Goal: Task Accomplishment & Management: Complete application form

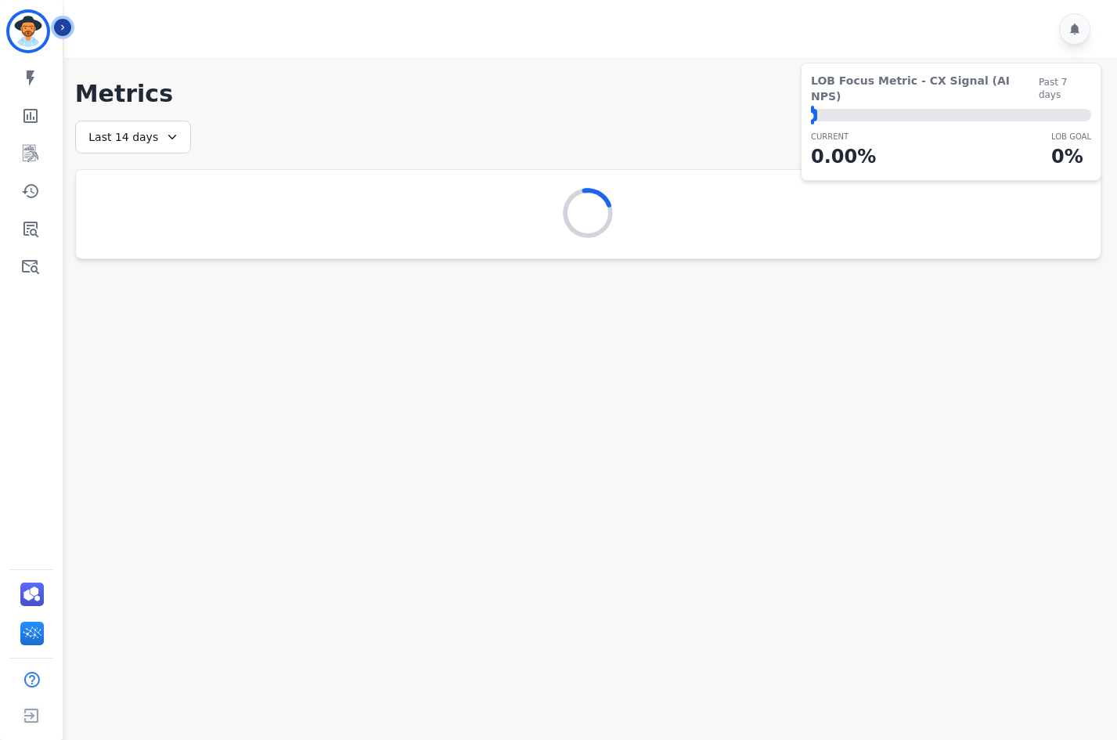
click at [66, 27] on icon "Sidebar" at bounding box center [62, 27] width 11 height 11
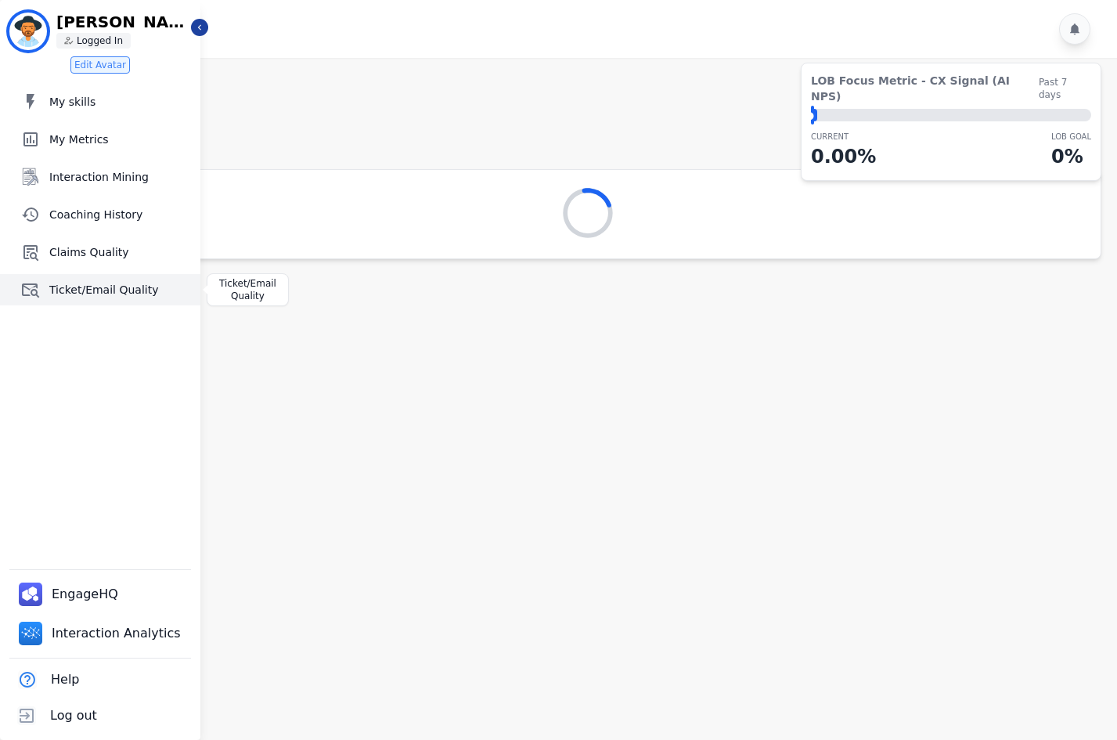
click at [74, 286] on span "Ticket/Email Quality" at bounding box center [121, 290] width 145 height 16
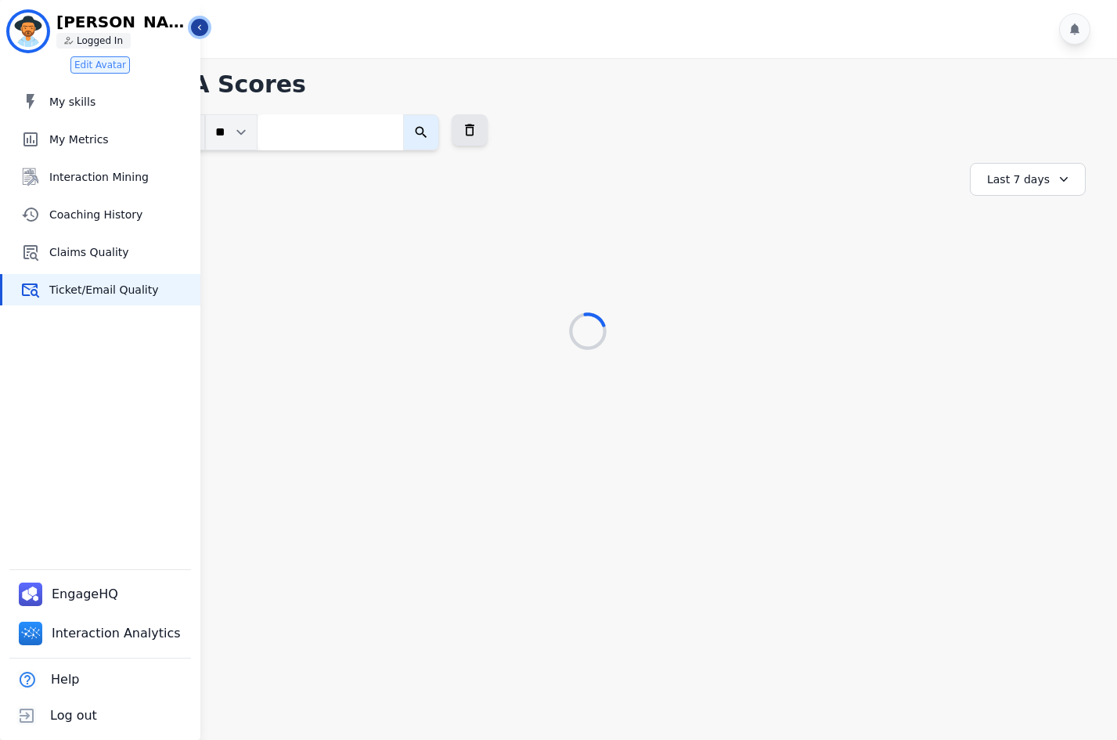
click at [199, 26] on icon "Sidebar" at bounding box center [199, 27] width 11 height 11
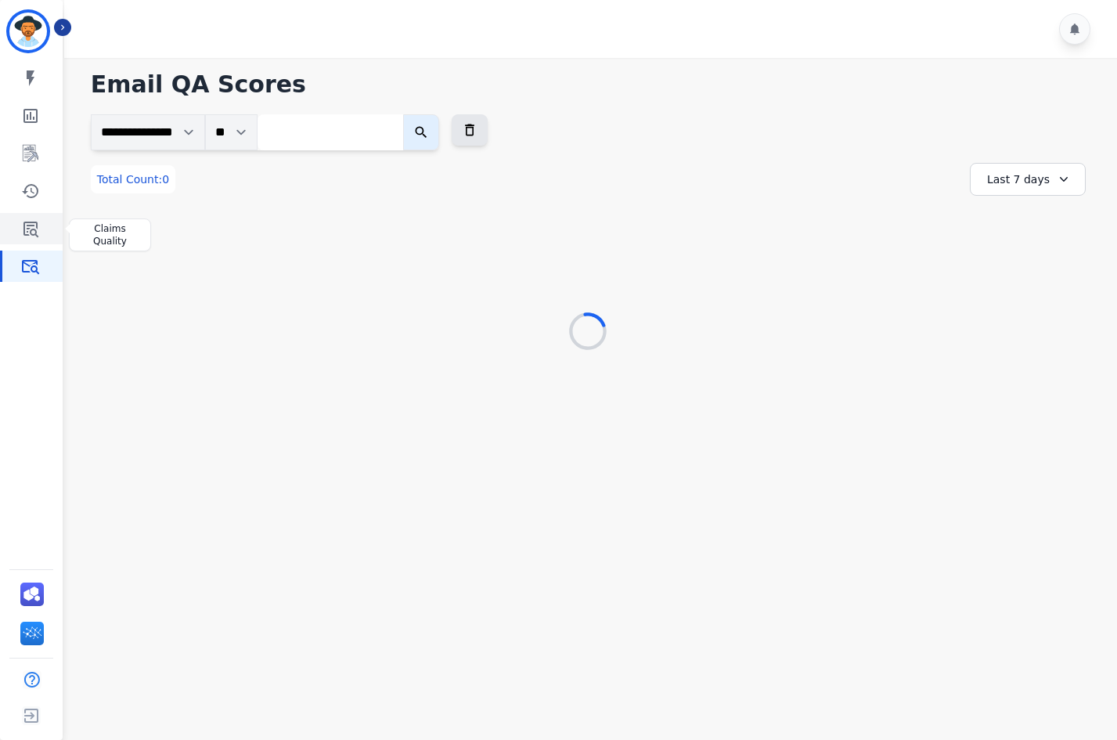
click at [27, 229] on icon "Sidebar" at bounding box center [30, 230] width 15 height 16
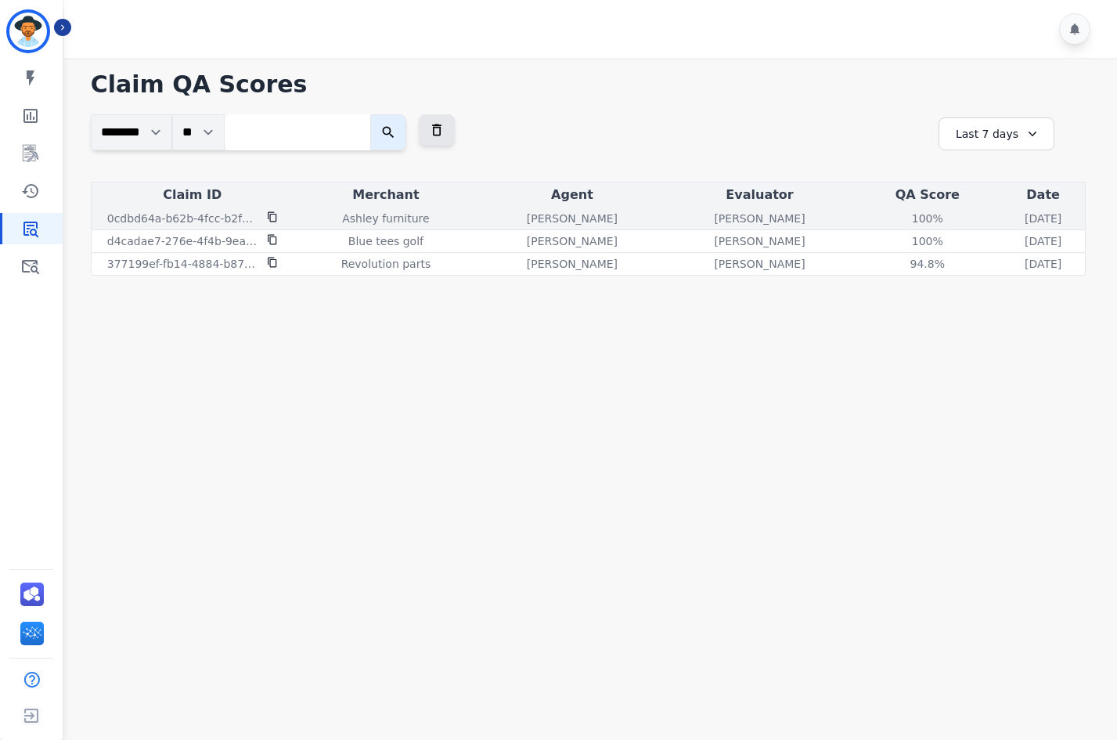
click at [224, 221] on p "0cdbd64a-b62b-4fcc-b2f1-28760f2832d8" at bounding box center [182, 219] width 150 height 16
click at [892, 219] on div "100 %" at bounding box center [927, 219] width 70 height 16
click at [892, 218] on div "100 %" at bounding box center [927, 219] width 70 height 16
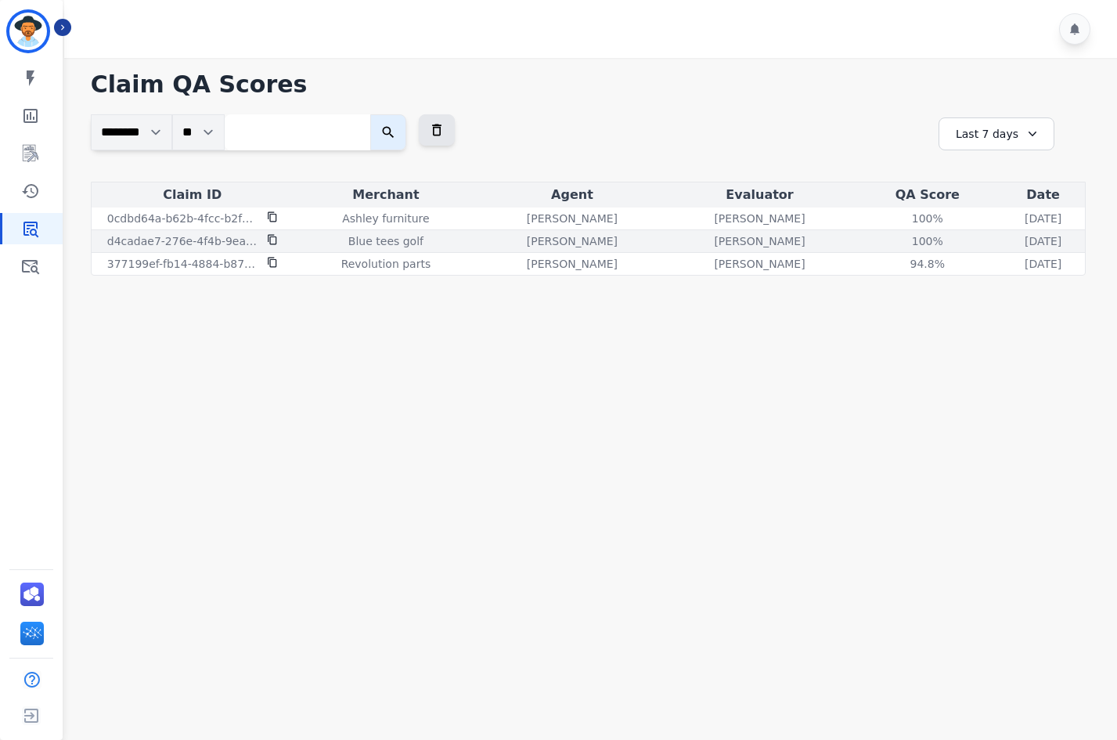
click at [892, 241] on div "100 %" at bounding box center [927, 241] width 70 height 16
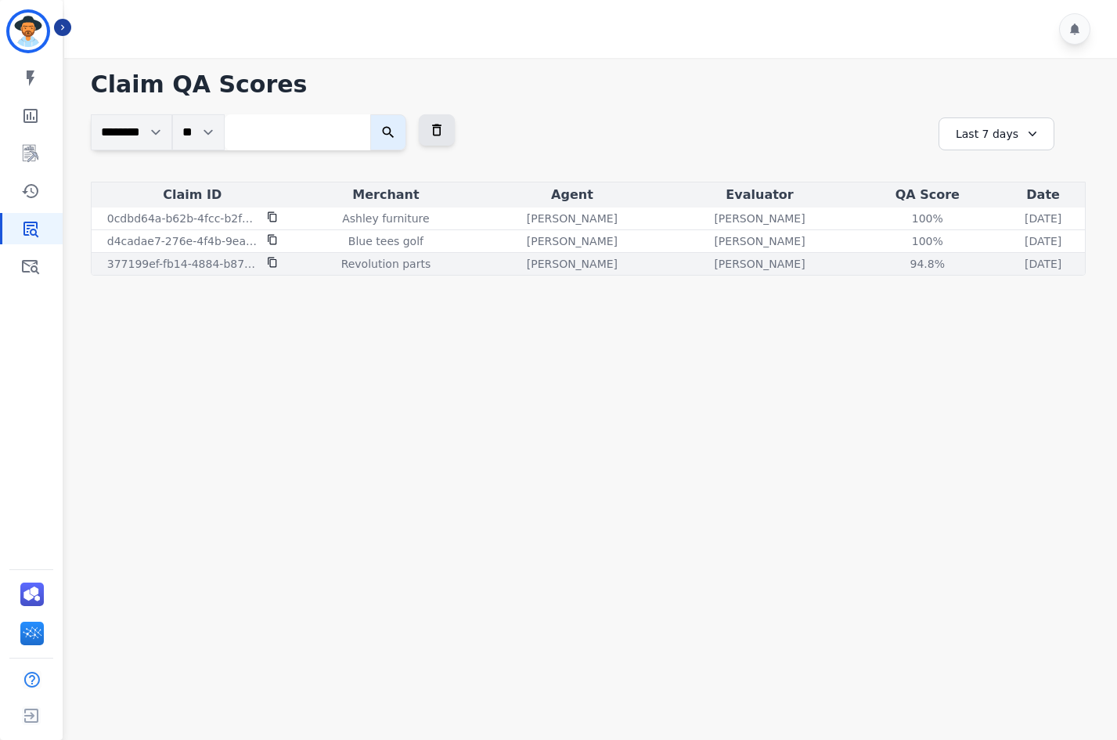
click at [892, 261] on div "94.8 %" at bounding box center [927, 264] width 70 height 16
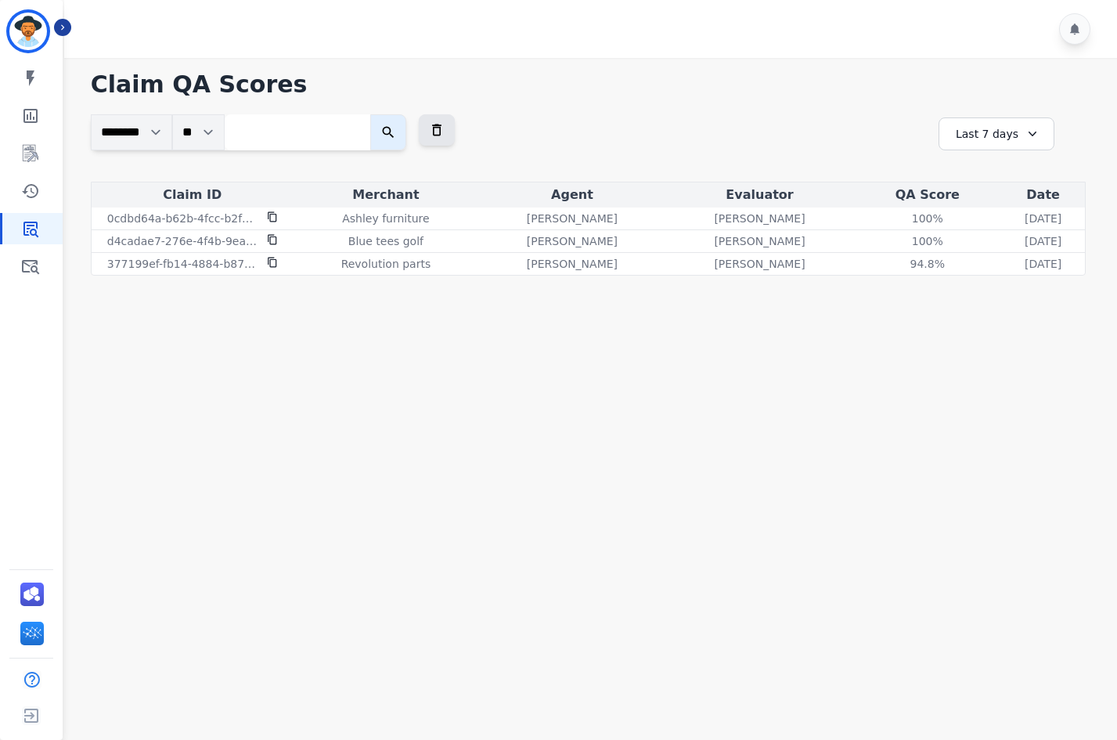
click at [699, 317] on main "**********" at bounding box center [587, 428] width 1057 height 740
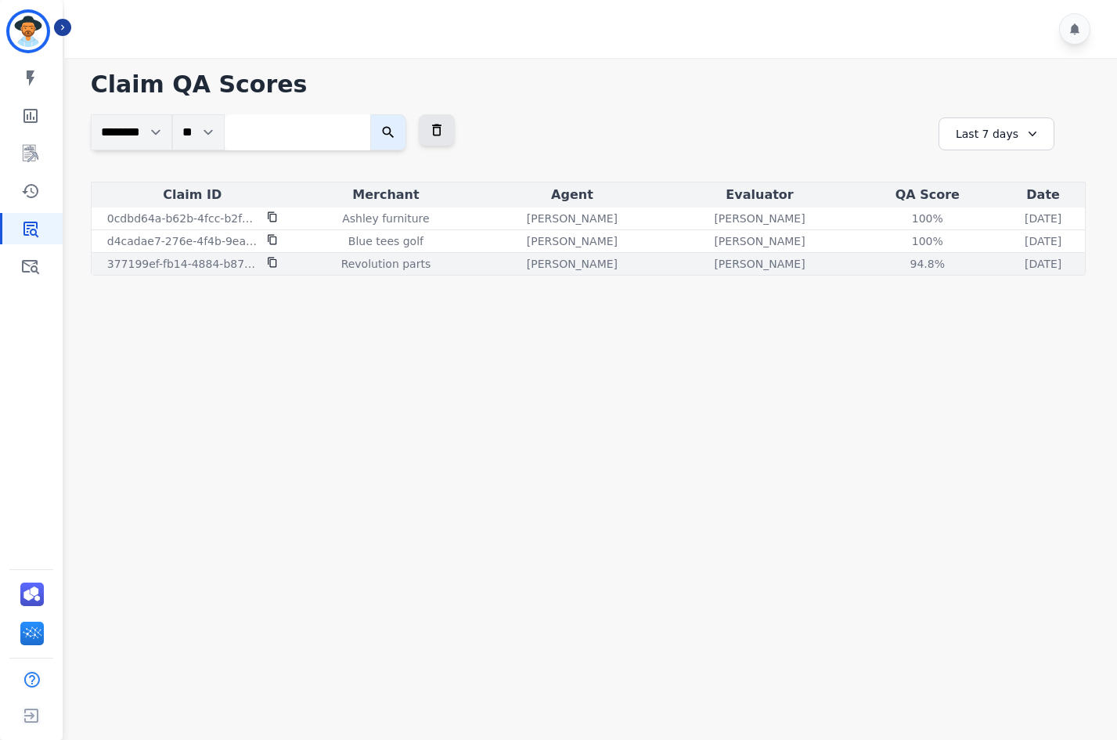
click at [892, 261] on div "94.8 %" at bounding box center [927, 264] width 70 height 16
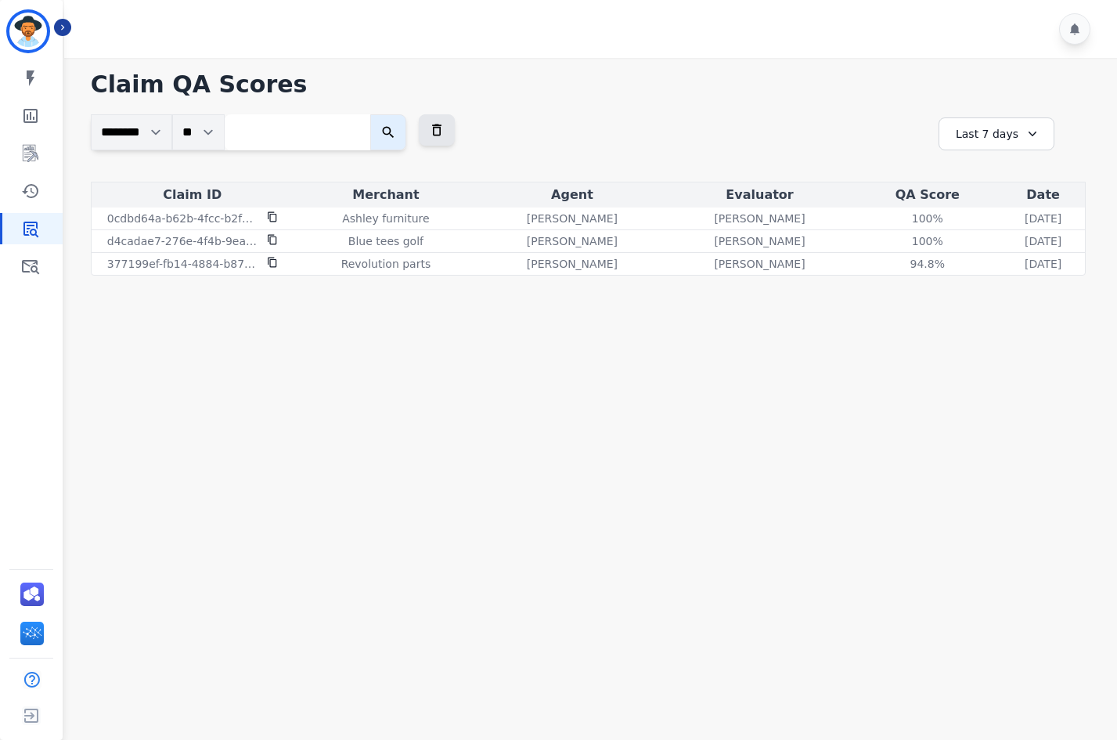
click at [833, 372] on main "**********" at bounding box center [587, 428] width 1057 height 740
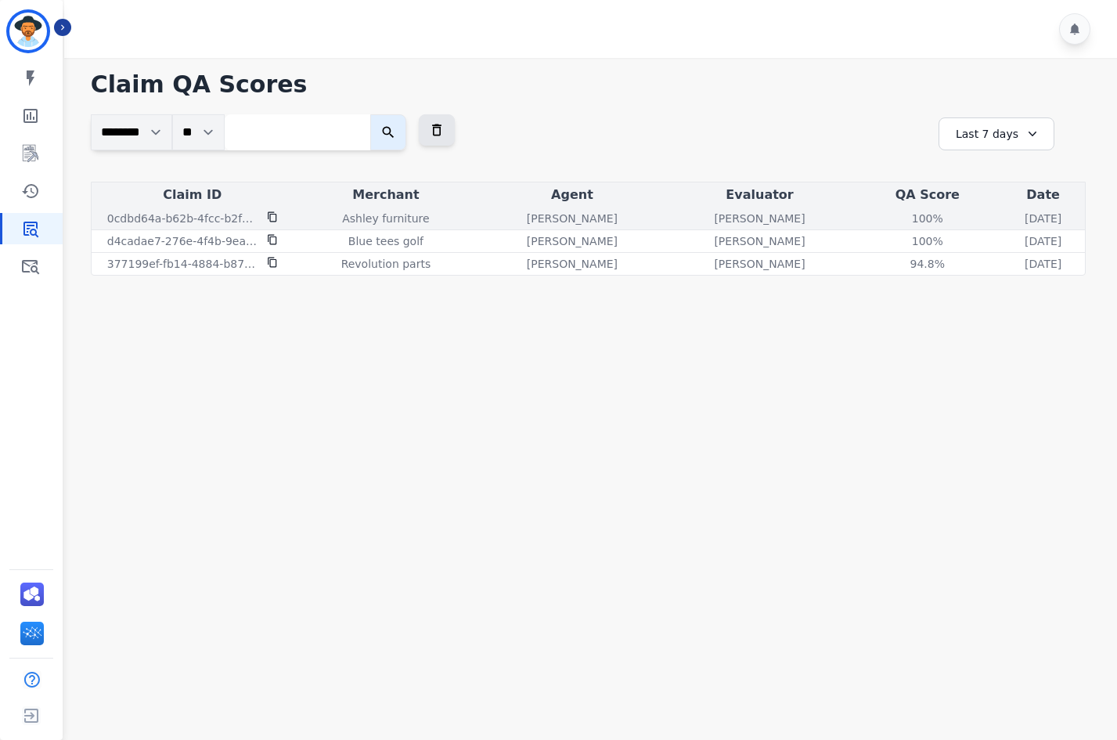
click at [892, 220] on div "100 %" at bounding box center [927, 219] width 70 height 16
click at [213, 213] on p "0cdbd64a-b62b-4fcc-b2f1-28760f2832d8" at bounding box center [182, 219] width 150 height 16
click at [342, 218] on p "Ashley furniture" at bounding box center [385, 219] width 87 height 16
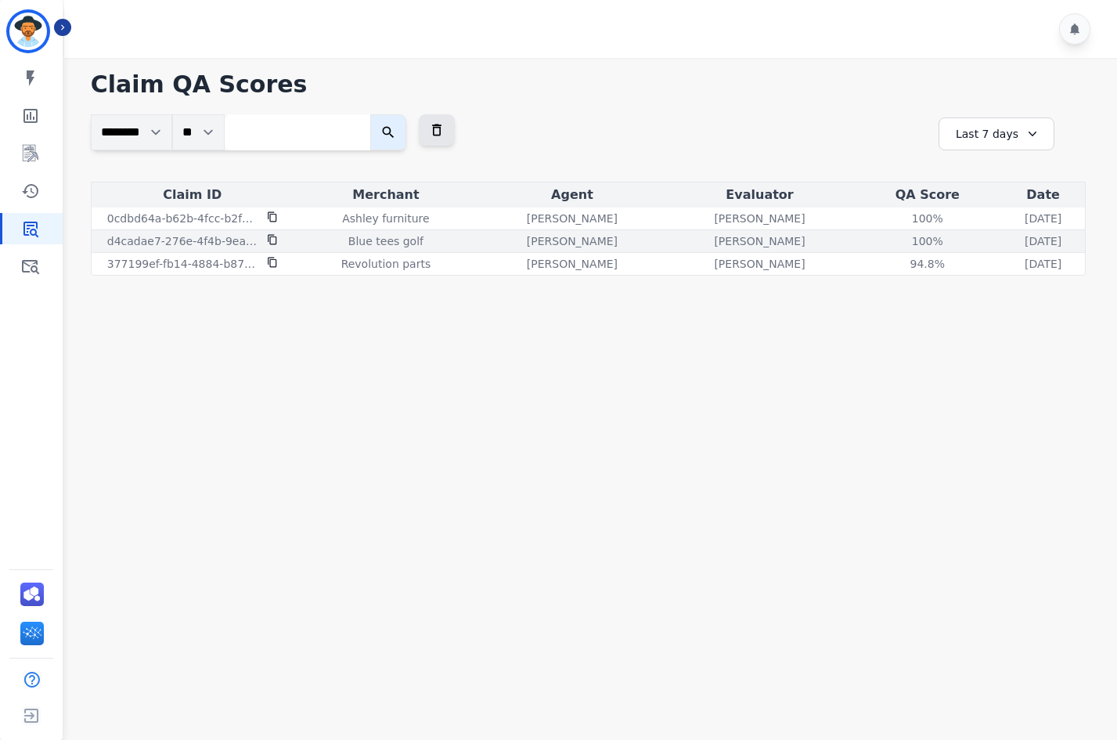
drag, startPoint x: 374, startPoint y: 233, endPoint x: 376, endPoint y: 242, distance: 8.8
click at [375, 239] on p "Blue tees golf" at bounding box center [385, 241] width 75 height 16
click at [373, 247] on p "Blue tees golf" at bounding box center [385, 241] width 75 height 16
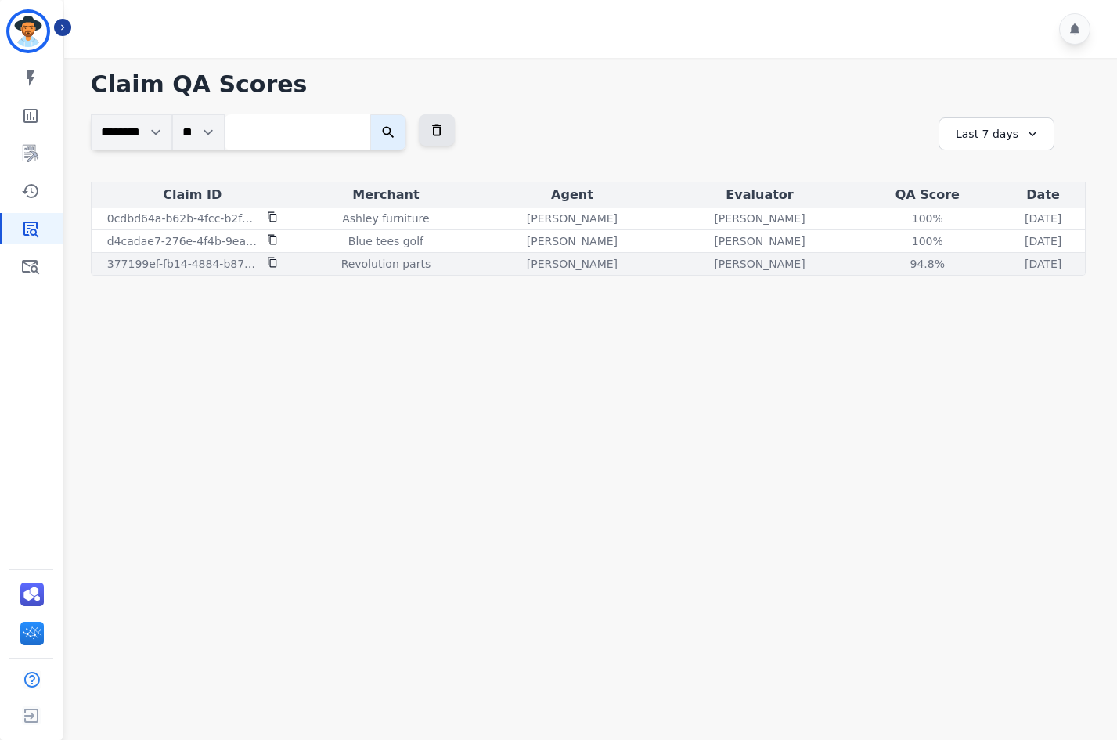
click at [371, 272] on td "Revolution parts" at bounding box center [386, 264] width 185 height 23
click at [374, 265] on p "Revolution parts" at bounding box center [386, 264] width 90 height 16
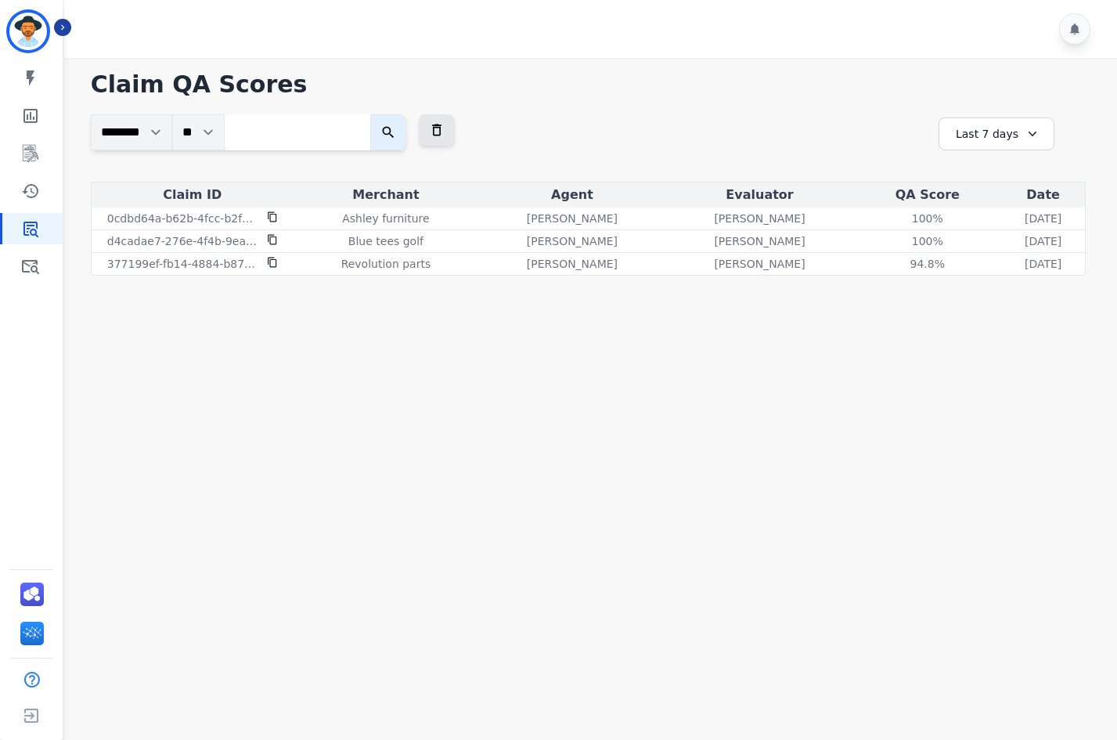
click at [369, 306] on main "**********" at bounding box center [587, 428] width 1057 height 740
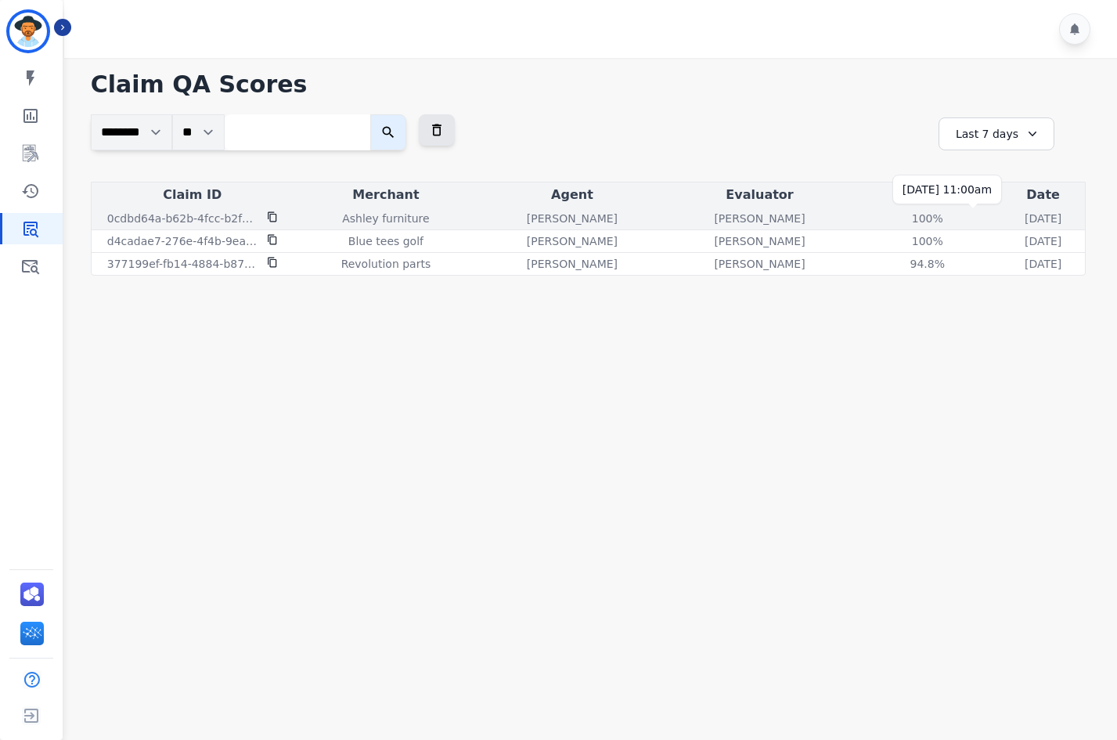
click at [1025, 222] on p "1 day and 1 hour ago" at bounding box center [1043, 219] width 37 height 16
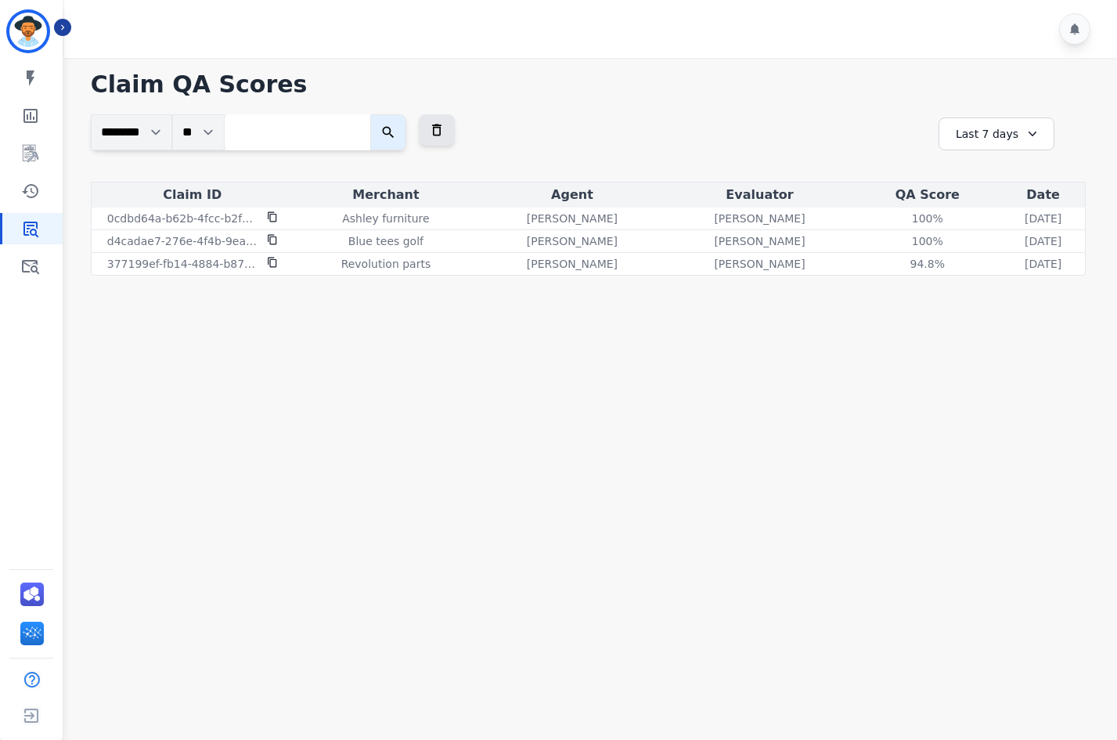
click at [1012, 149] on div "Last 7 days" at bounding box center [996, 133] width 116 height 33
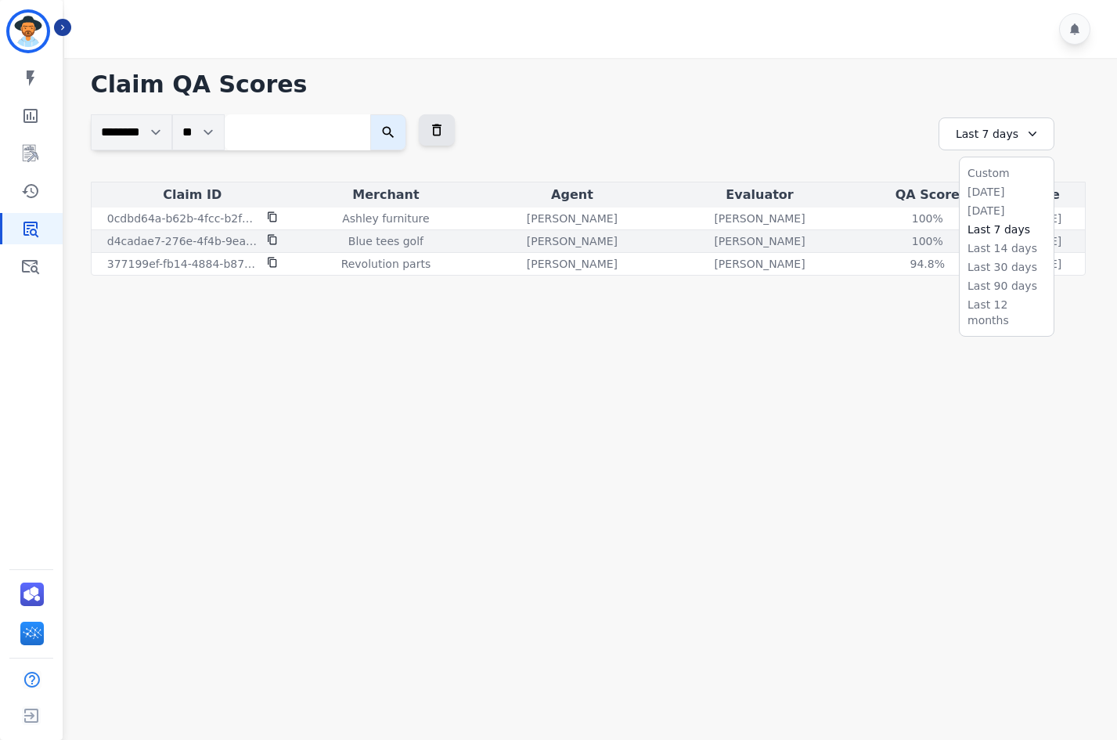
drag, startPoint x: 787, startPoint y: 335, endPoint x: 525, endPoint y: 251, distance: 275.3
click at [732, 326] on main "**********" at bounding box center [587, 428] width 1057 height 740
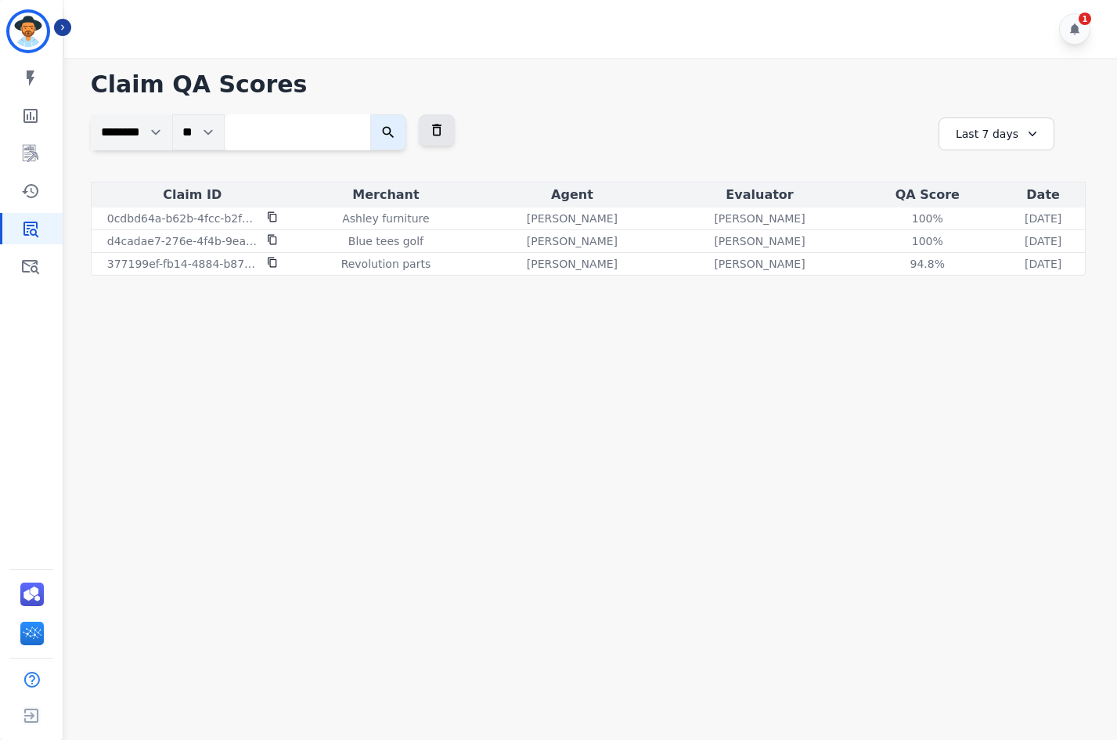
click at [146, 138] on select "********" at bounding box center [131, 132] width 81 height 36
click at [292, 138] on input "search" at bounding box center [298, 132] width 146 height 36
click at [445, 129] on icon at bounding box center [437, 130] width 16 height 16
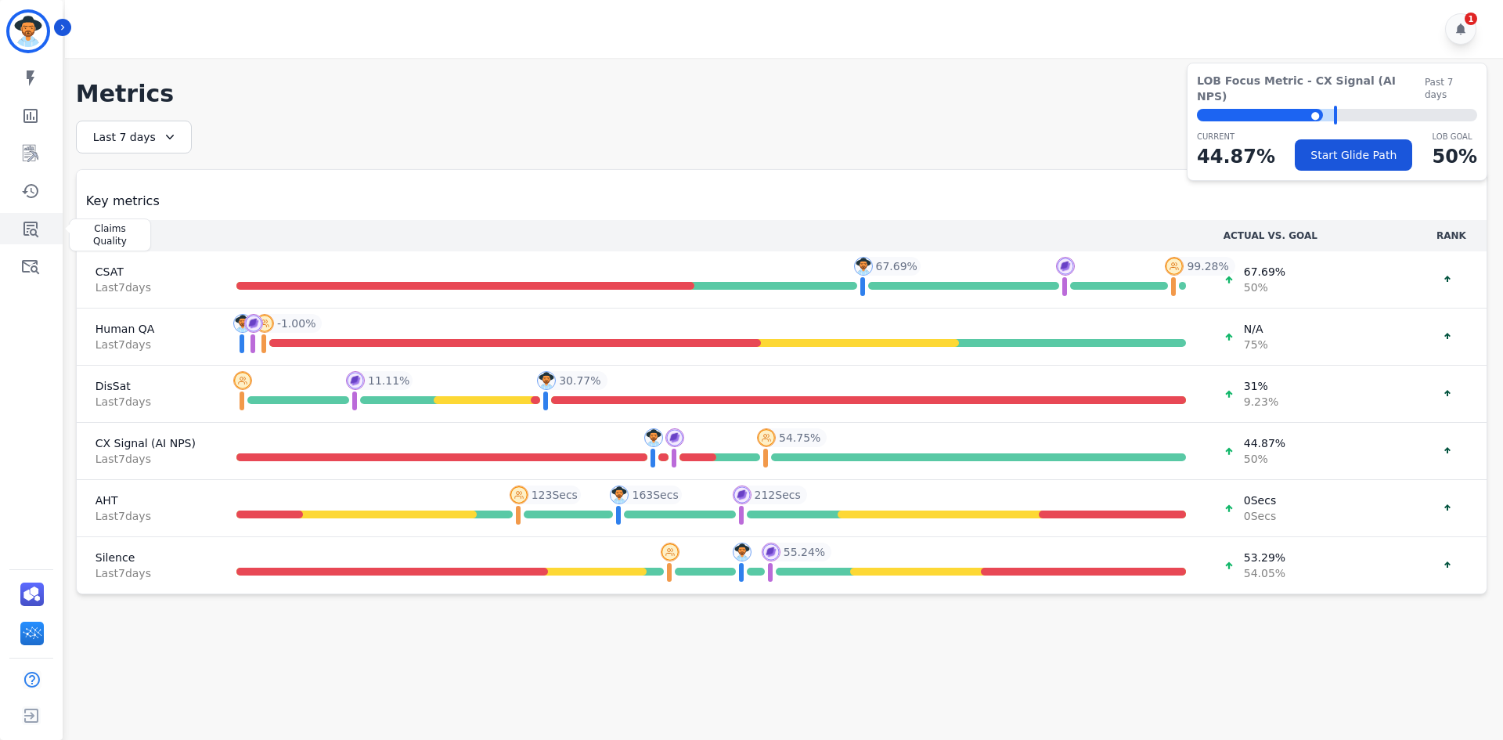
click at [26, 221] on icon "Sidebar" at bounding box center [30, 228] width 19 height 19
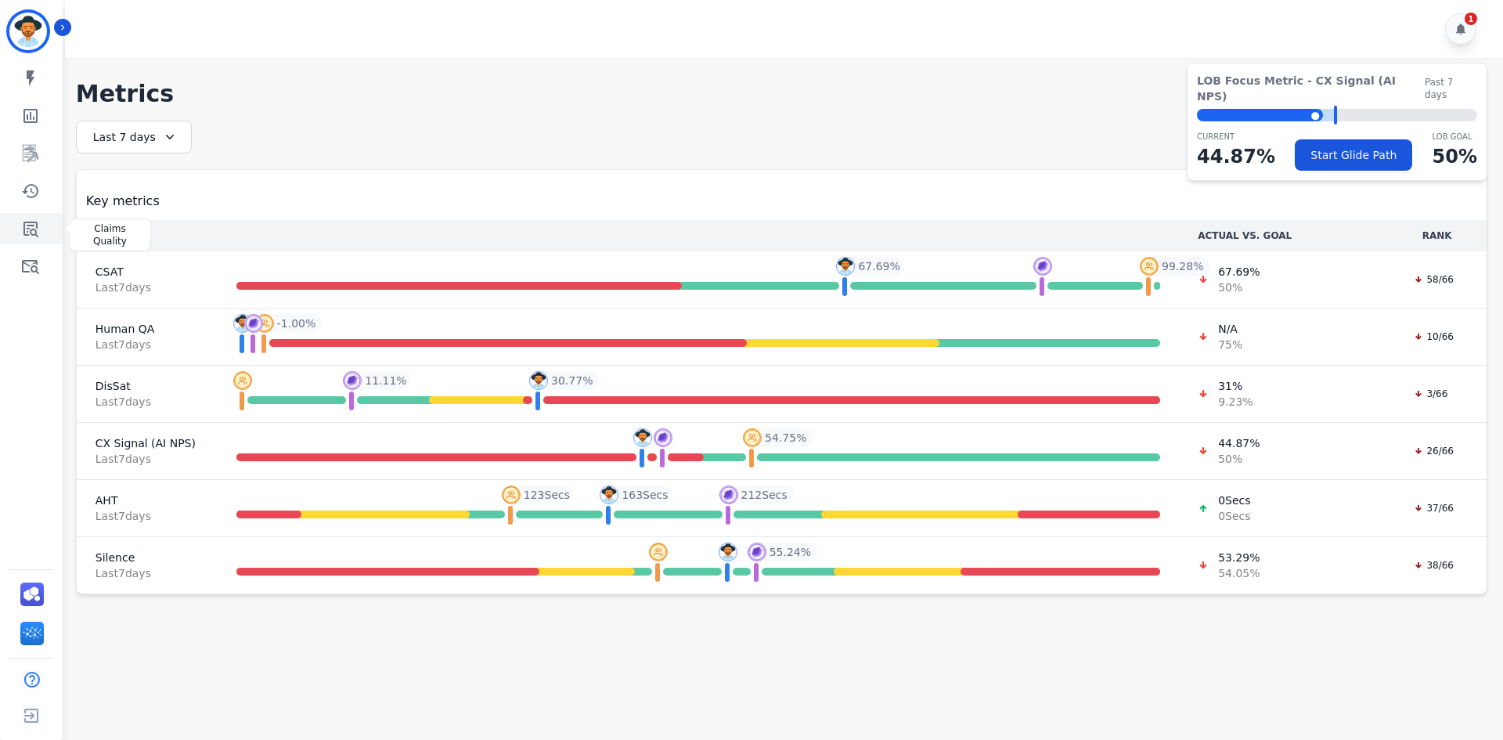
click at [27, 215] on link "Sidebar" at bounding box center [32, 228] width 60 height 31
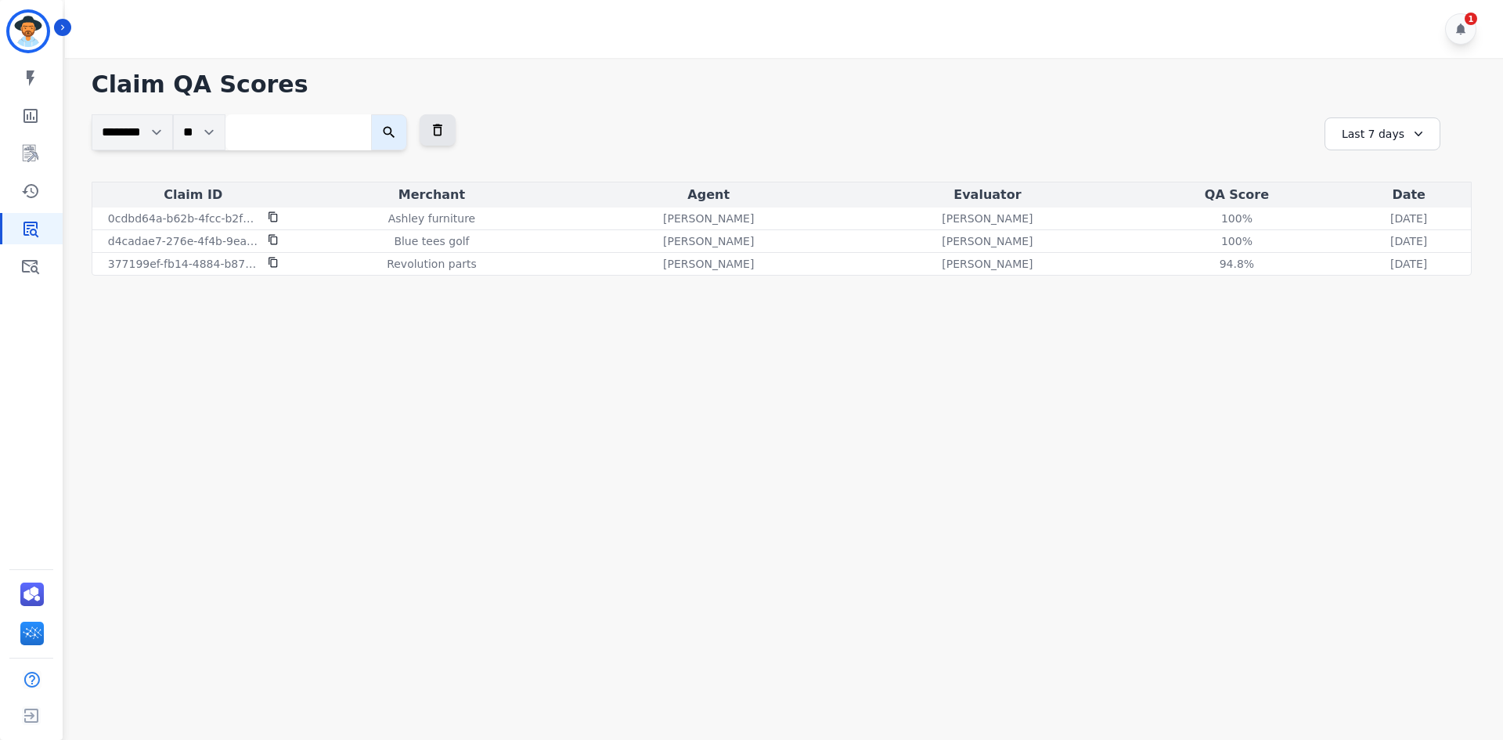
click at [113, 322] on main "**********" at bounding box center [781, 428] width 1443 height 740
click at [32, 82] on icon "Sidebar" at bounding box center [30, 78] width 19 height 19
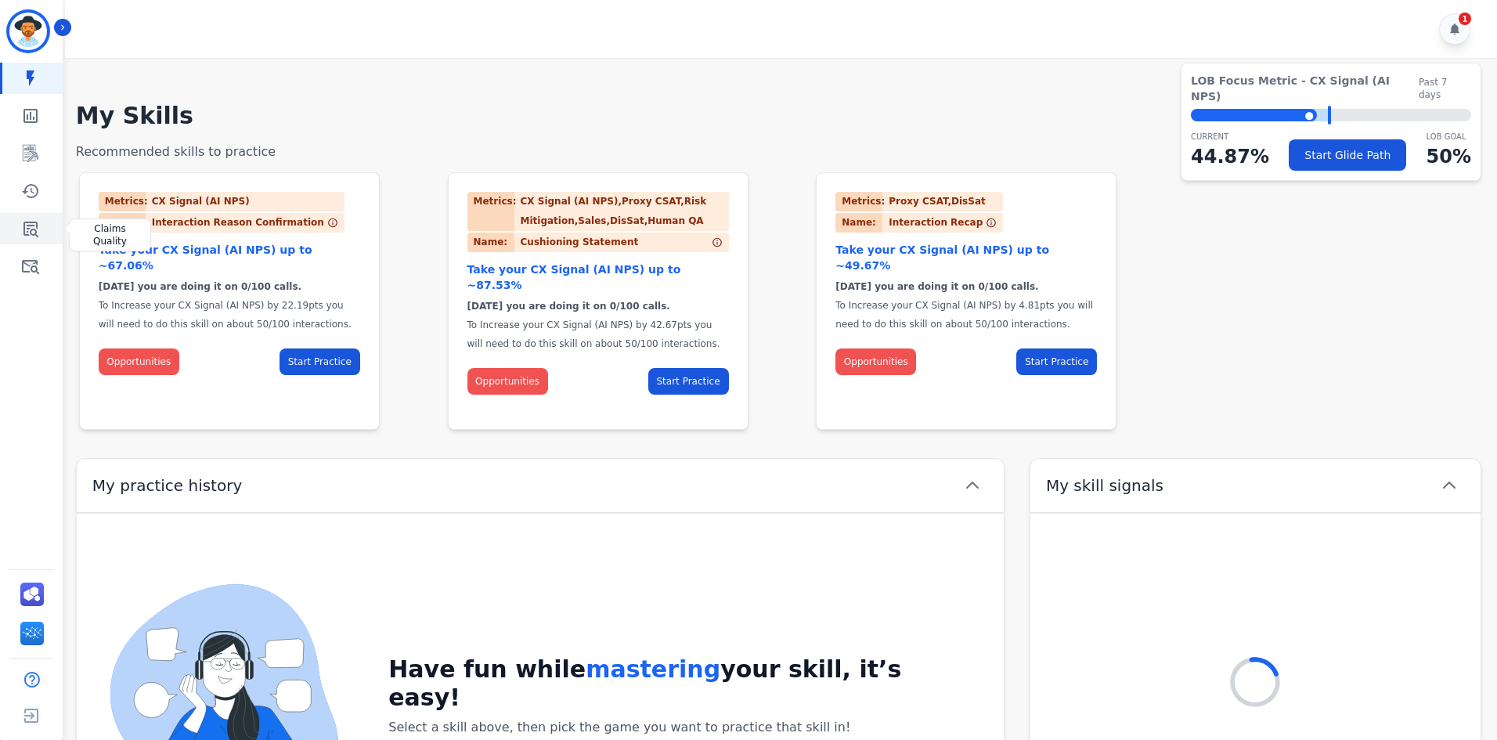
click at [46, 232] on link "Sidebar" at bounding box center [32, 228] width 60 height 31
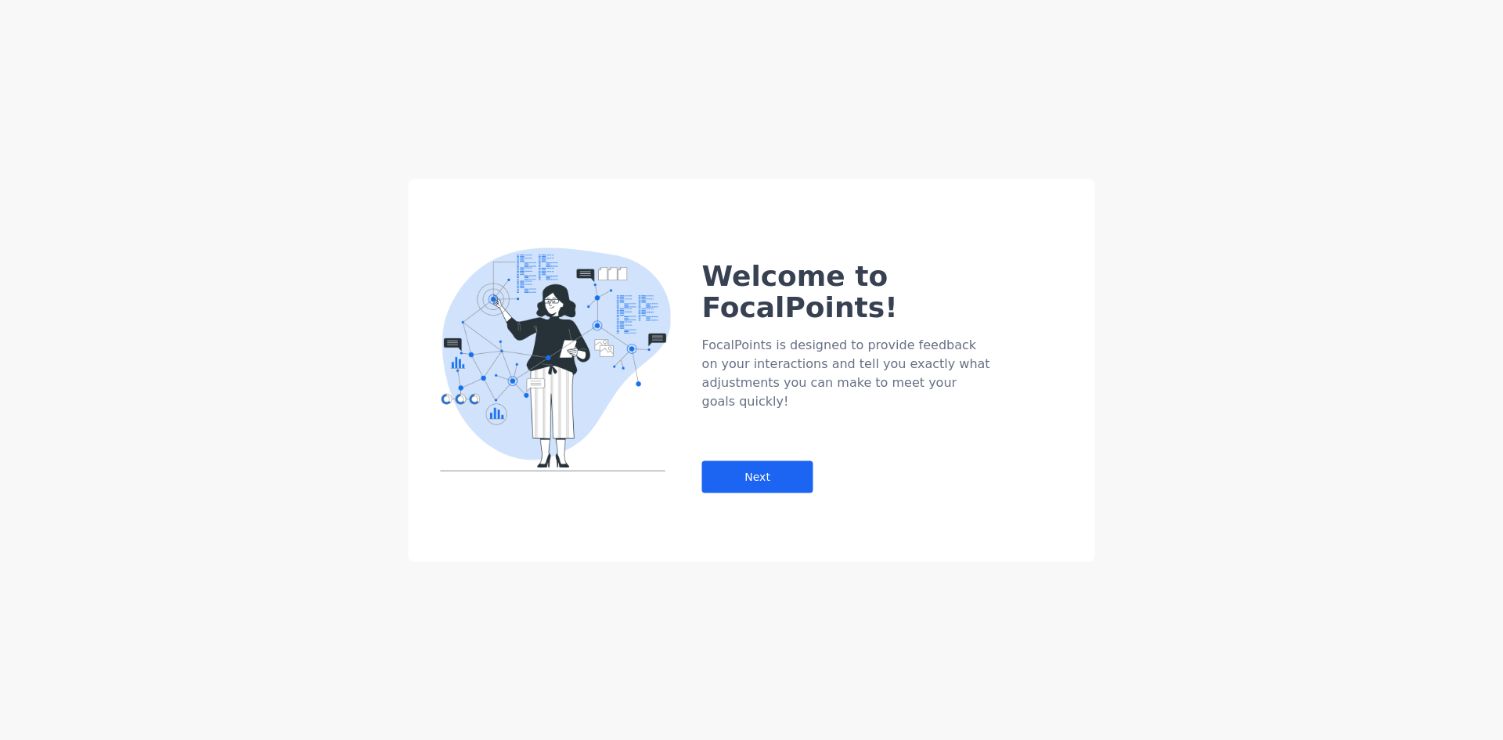
click at [46, 232] on div "Welcome to FocalPoints! FocalPoints is designed to provide feedback on your int…" at bounding box center [751, 370] width 1503 height 740
click at [141, 186] on div "Welcome to FocalPoints! FocalPoints is designed to provide feedback on your int…" at bounding box center [751, 370] width 1503 height 740
click at [779, 460] on div "Next" at bounding box center [757, 476] width 111 height 32
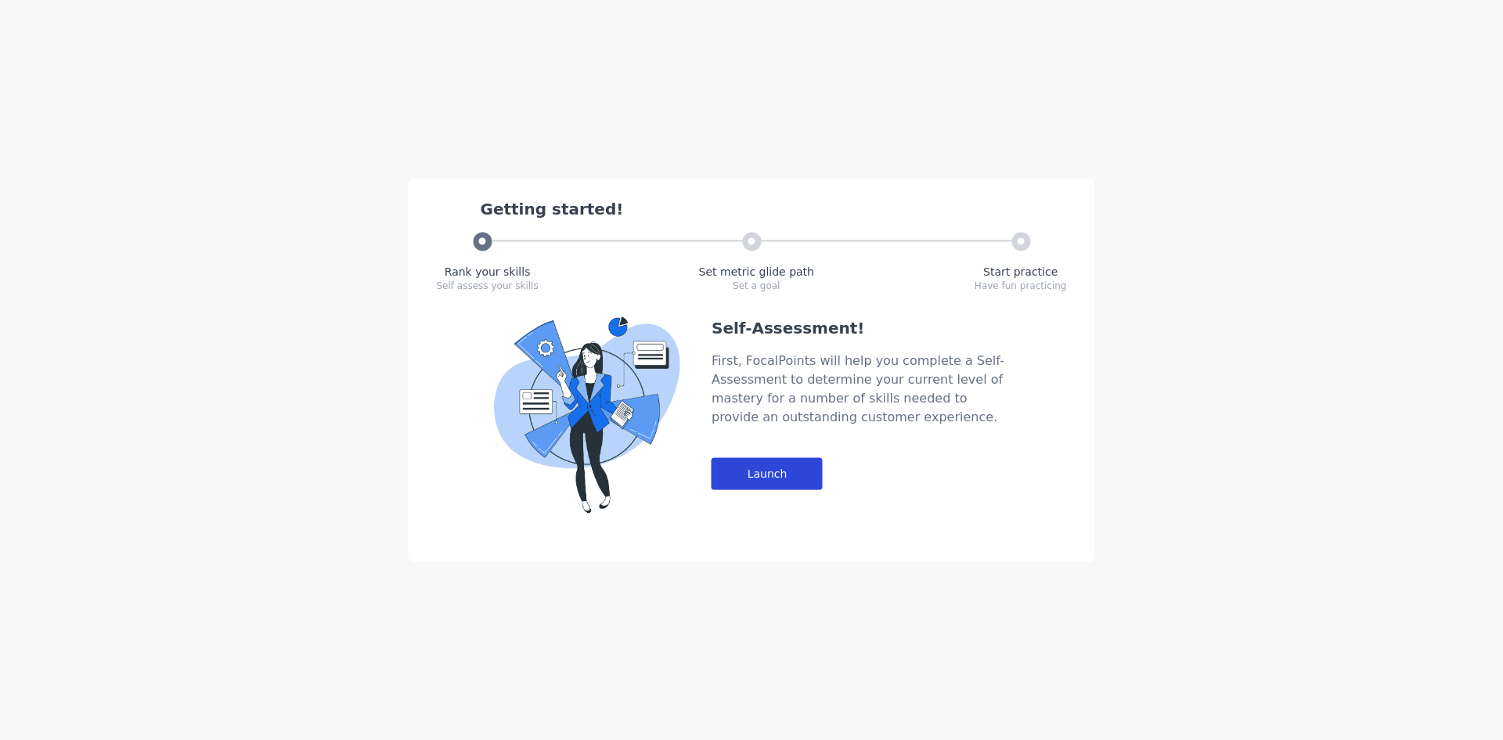
click at [786, 460] on div "Launch" at bounding box center [767, 473] width 111 height 32
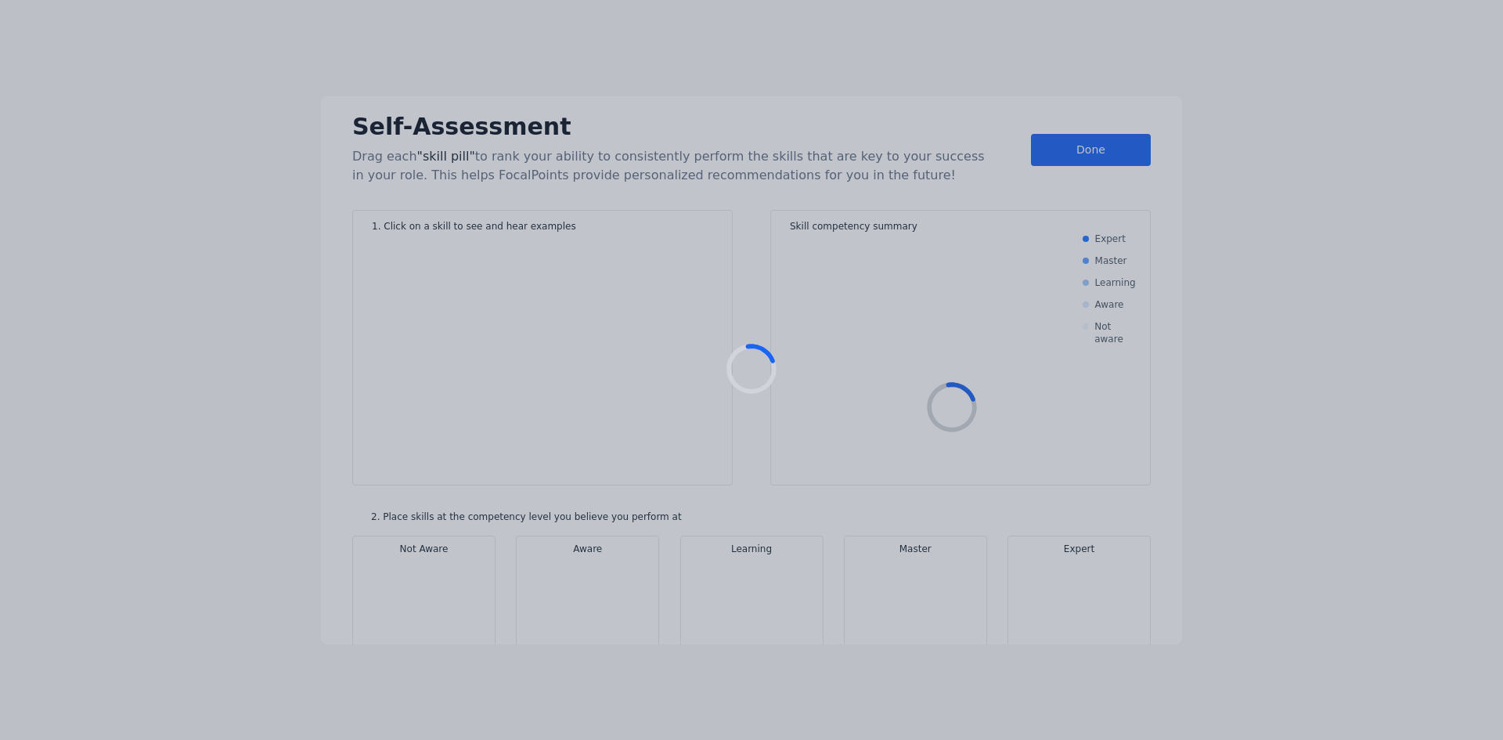
click at [764, 459] on div at bounding box center [751, 370] width 1503 height 740
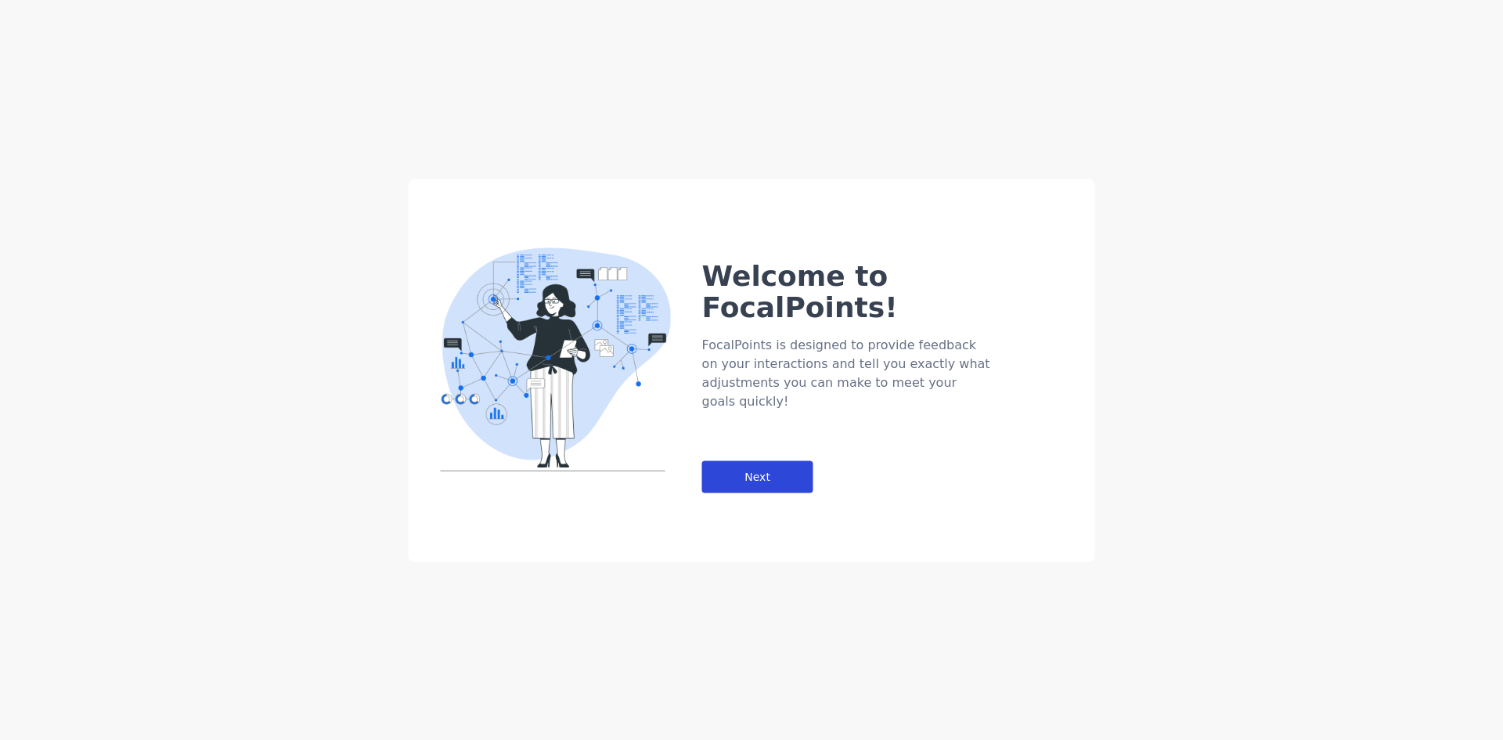
click at [775, 460] on div "Next" at bounding box center [757, 476] width 111 height 32
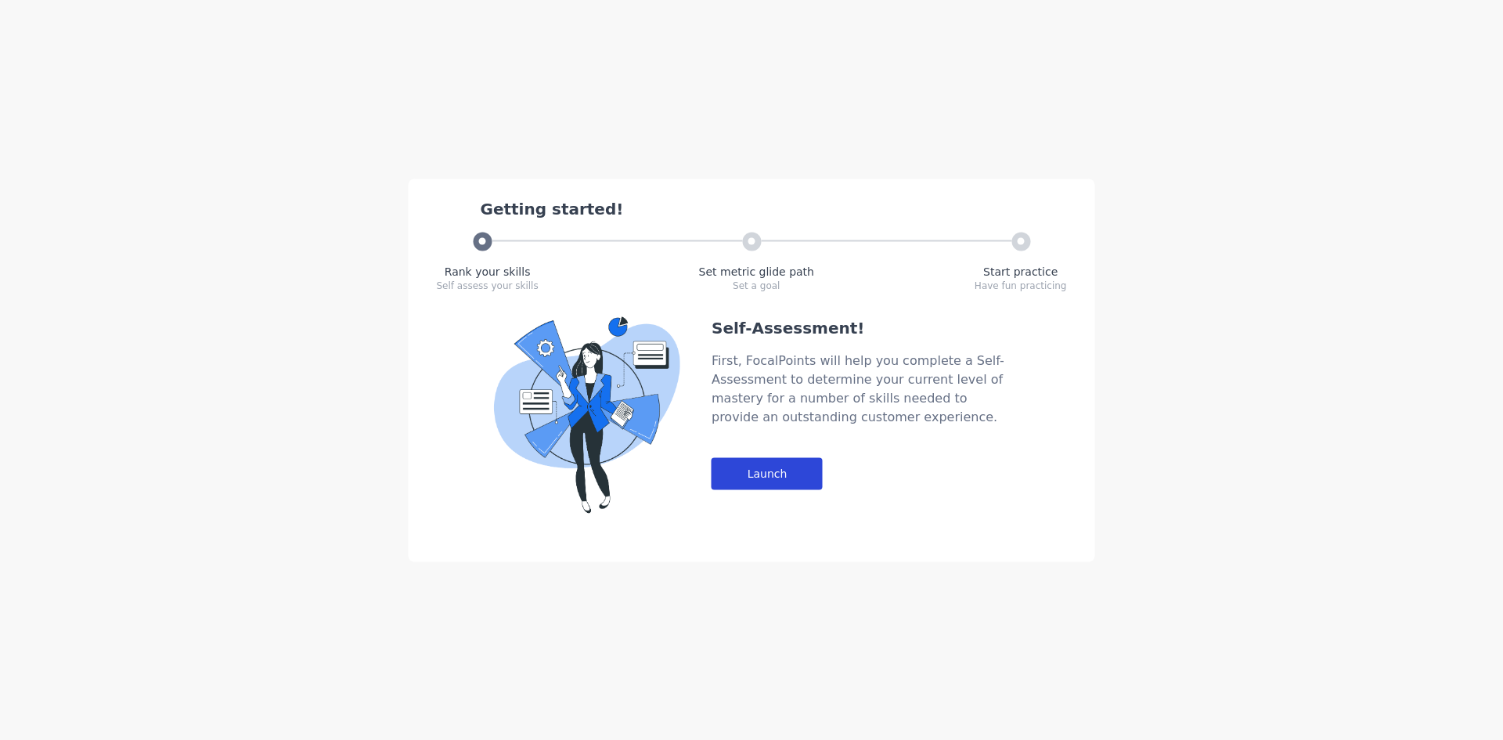
click at [813, 472] on div "Launch" at bounding box center [767, 473] width 111 height 32
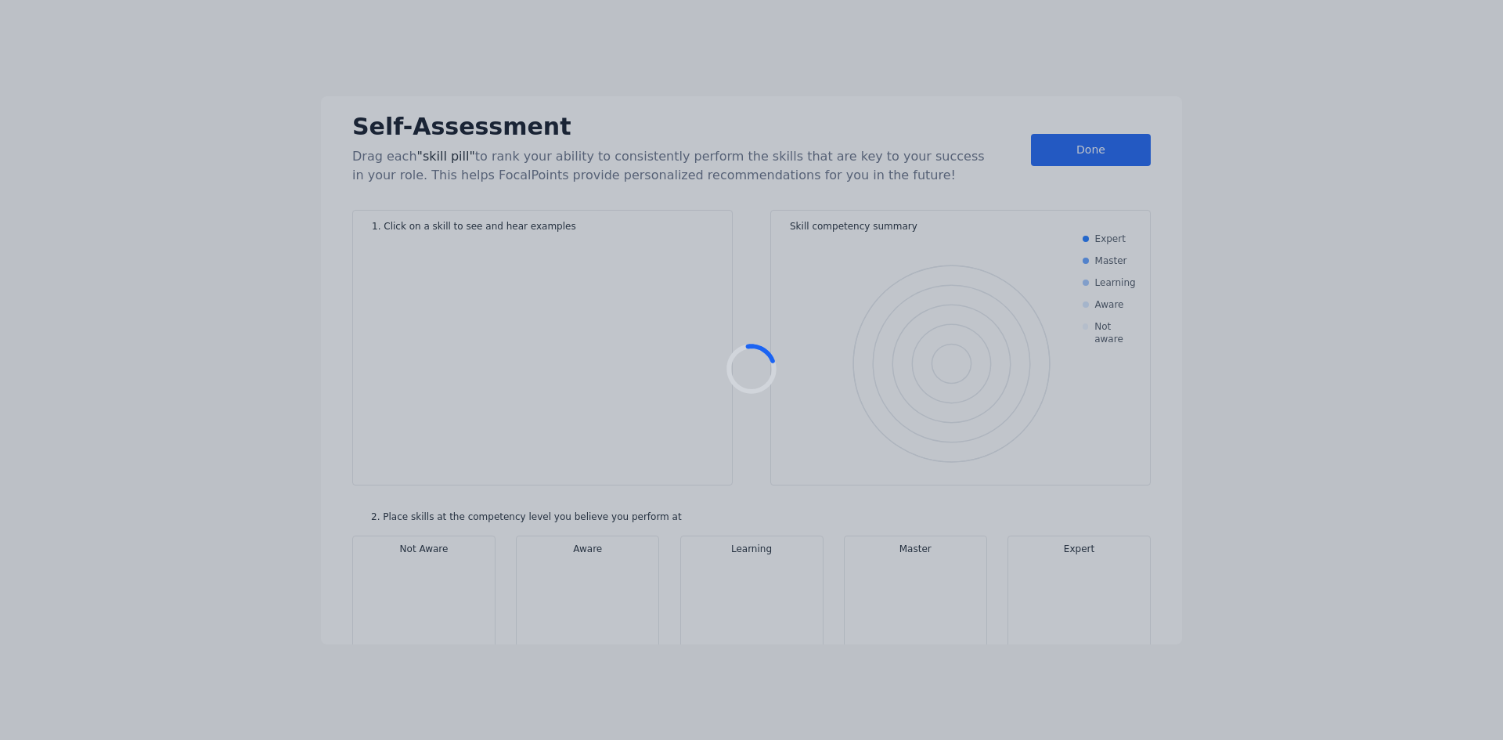
click at [1098, 160] on div at bounding box center [751, 370] width 1503 height 740
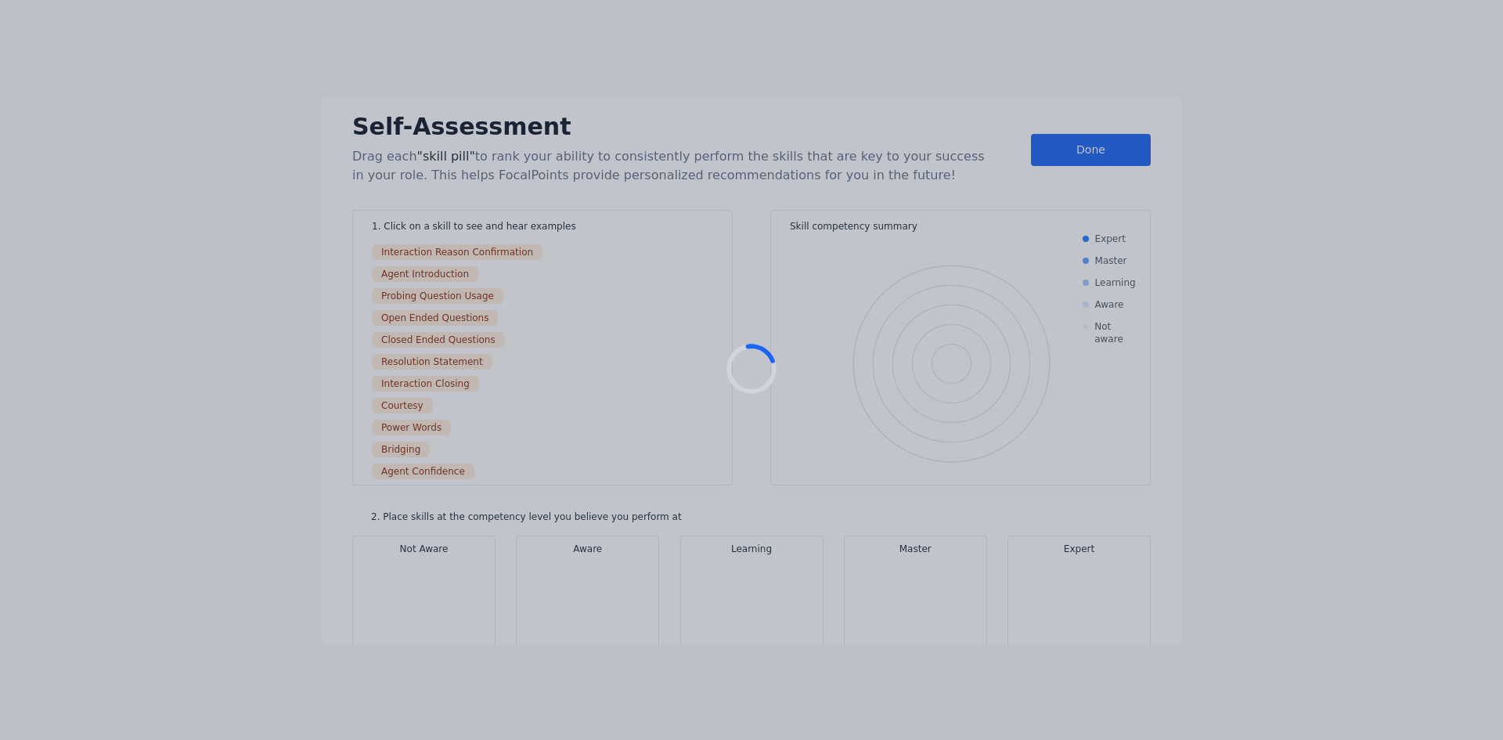
click at [1098, 160] on div at bounding box center [751, 370] width 1503 height 740
click at [1096, 157] on div at bounding box center [751, 370] width 1503 height 740
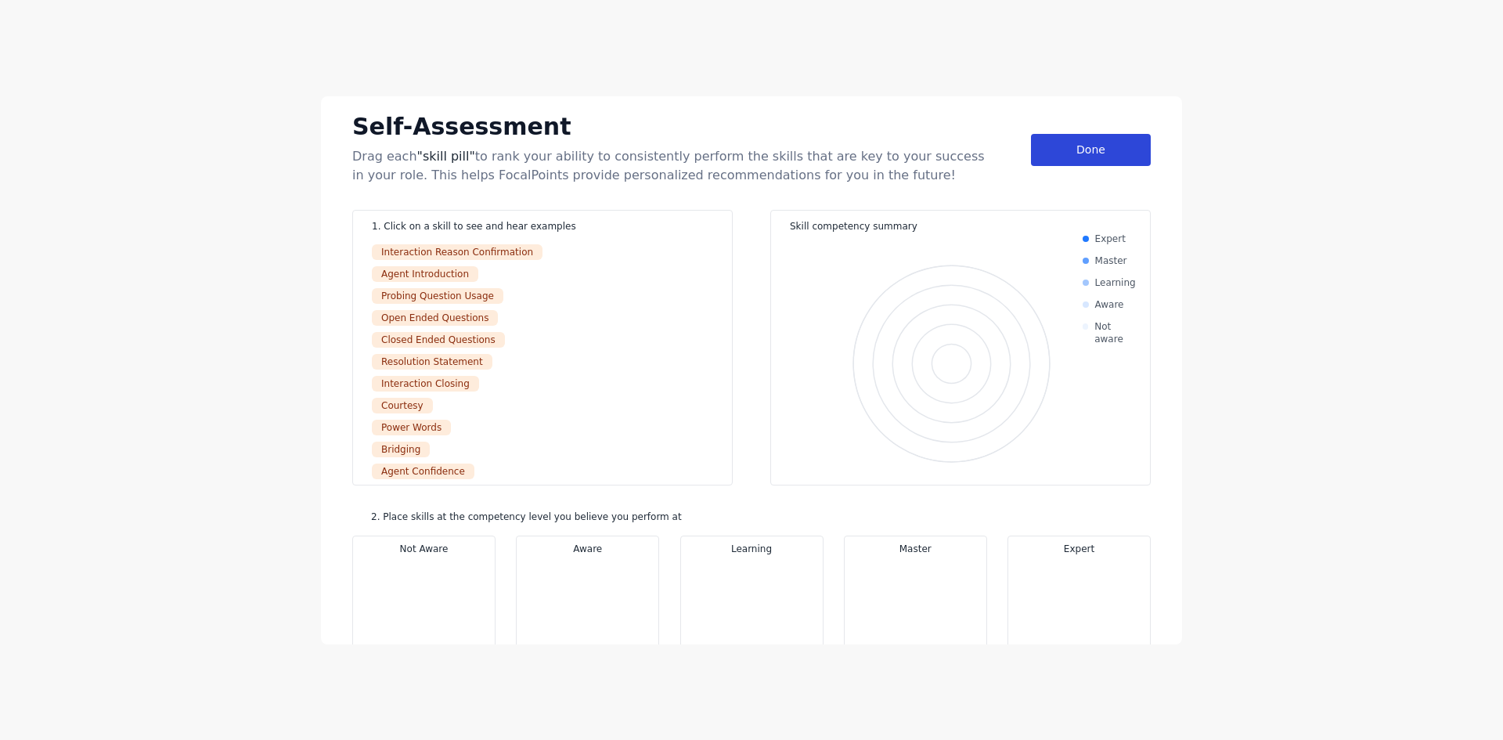
click at [1096, 158] on div "Done" at bounding box center [1091, 150] width 120 height 32
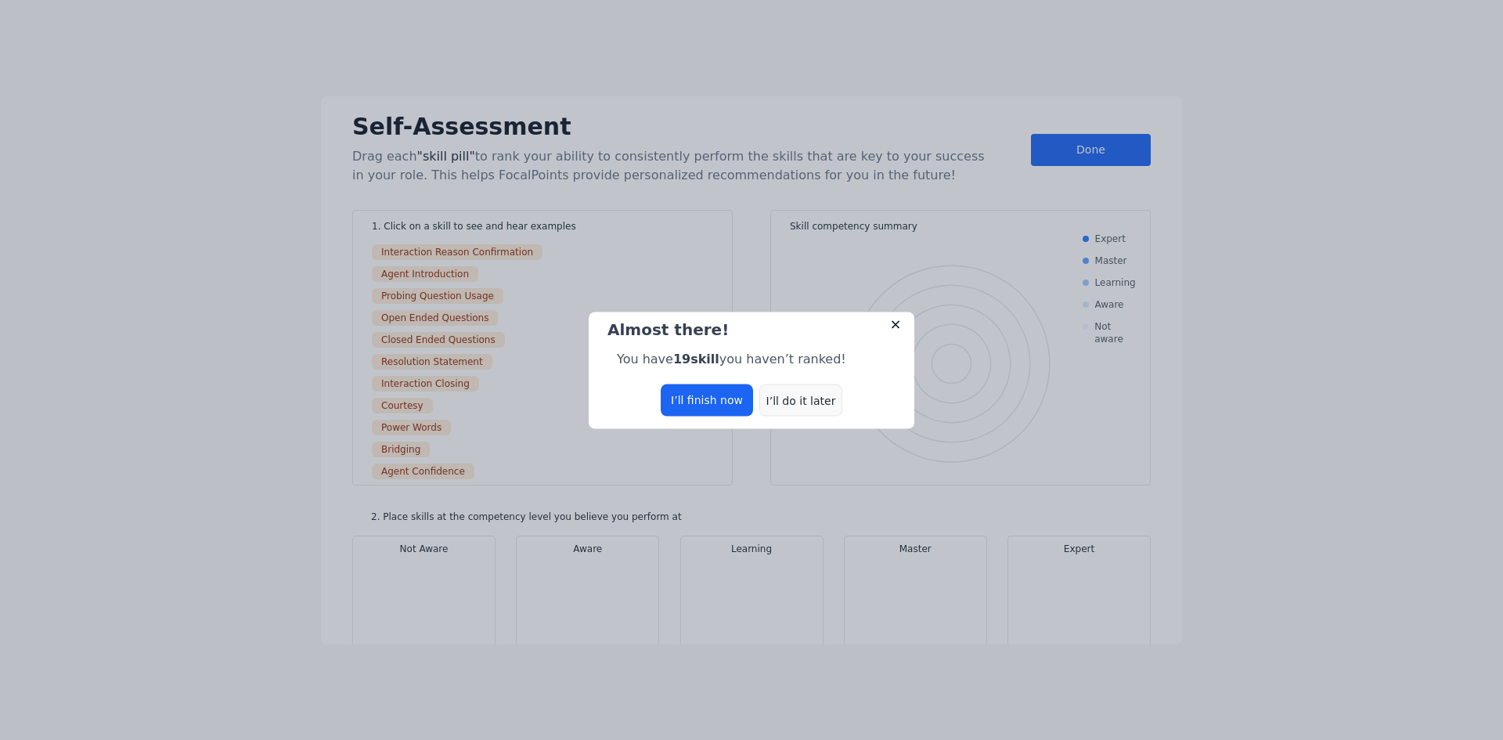
click at [837, 405] on div "I’ll do it later" at bounding box center [800, 400] width 83 height 32
click at [798, 394] on div "I’ll do it later" at bounding box center [800, 400] width 83 height 32
click at [799, 392] on div "I’ll do it later" at bounding box center [800, 400] width 83 height 32
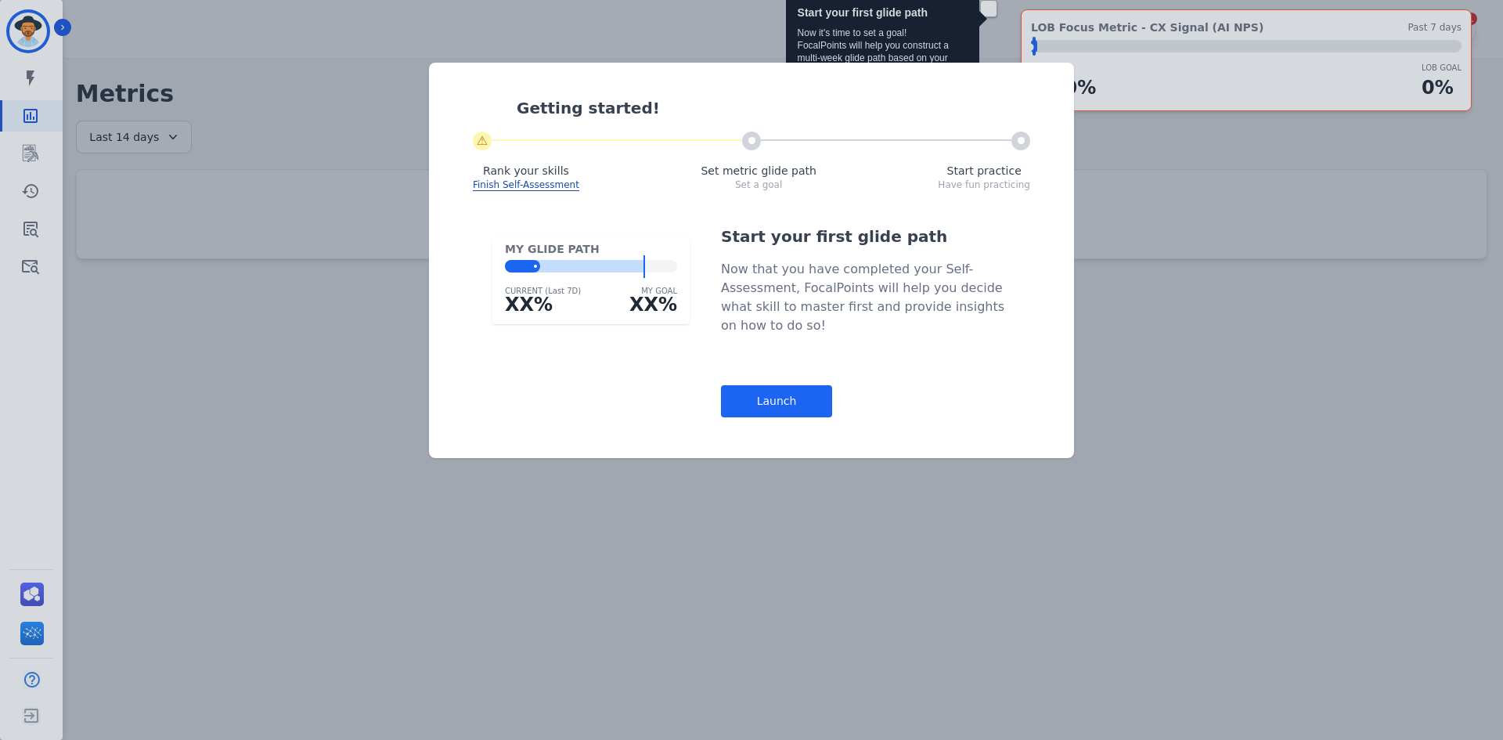
drag, startPoint x: 748, startPoint y: 550, endPoint x: 752, endPoint y: 470, distance: 80.0
click at [749, 547] on div "Getting started! ⚠ Rank your skills Finish Self-Assessment Set metric glide pat…" at bounding box center [751, 370] width 1503 height 740
click at [803, 399] on div "Launch" at bounding box center [776, 401] width 111 height 32
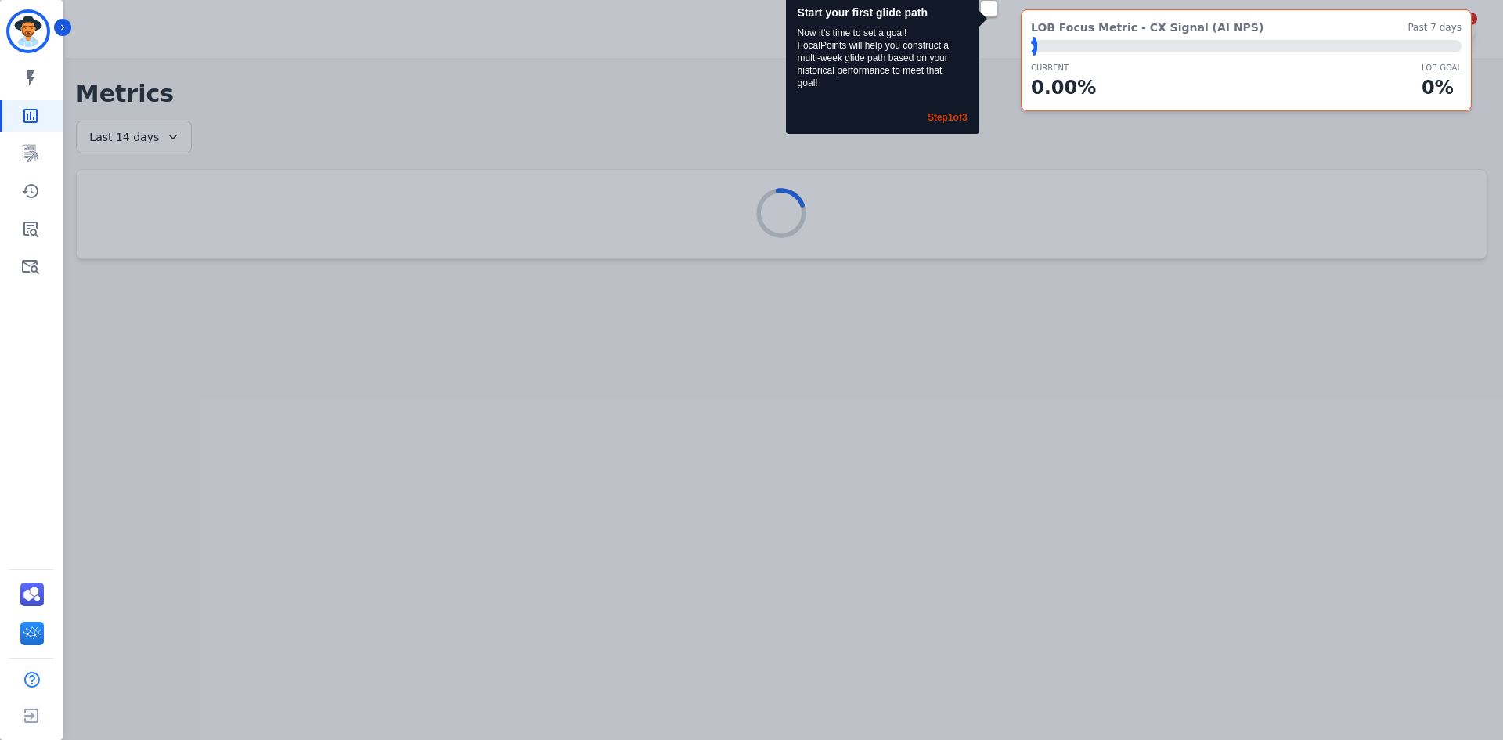
click at [85, 200] on div "Start your first glide path Now it's time to set a goal! FocalPoints will help …" at bounding box center [751, 370] width 1503 height 740
click at [10, 230] on link "Sidebar" at bounding box center [32, 228] width 60 height 31
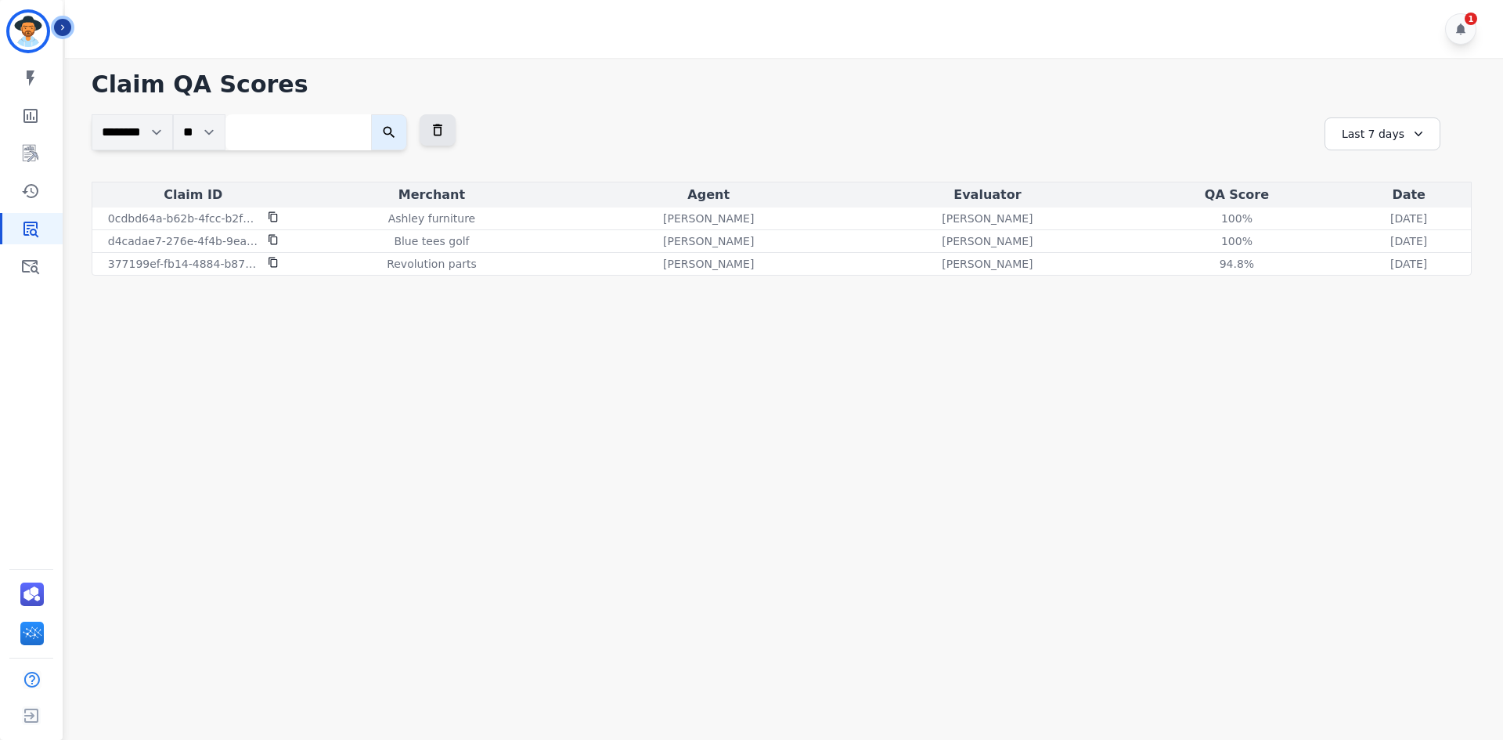
click at [64, 32] on icon "Sidebar" at bounding box center [62, 27] width 11 height 11
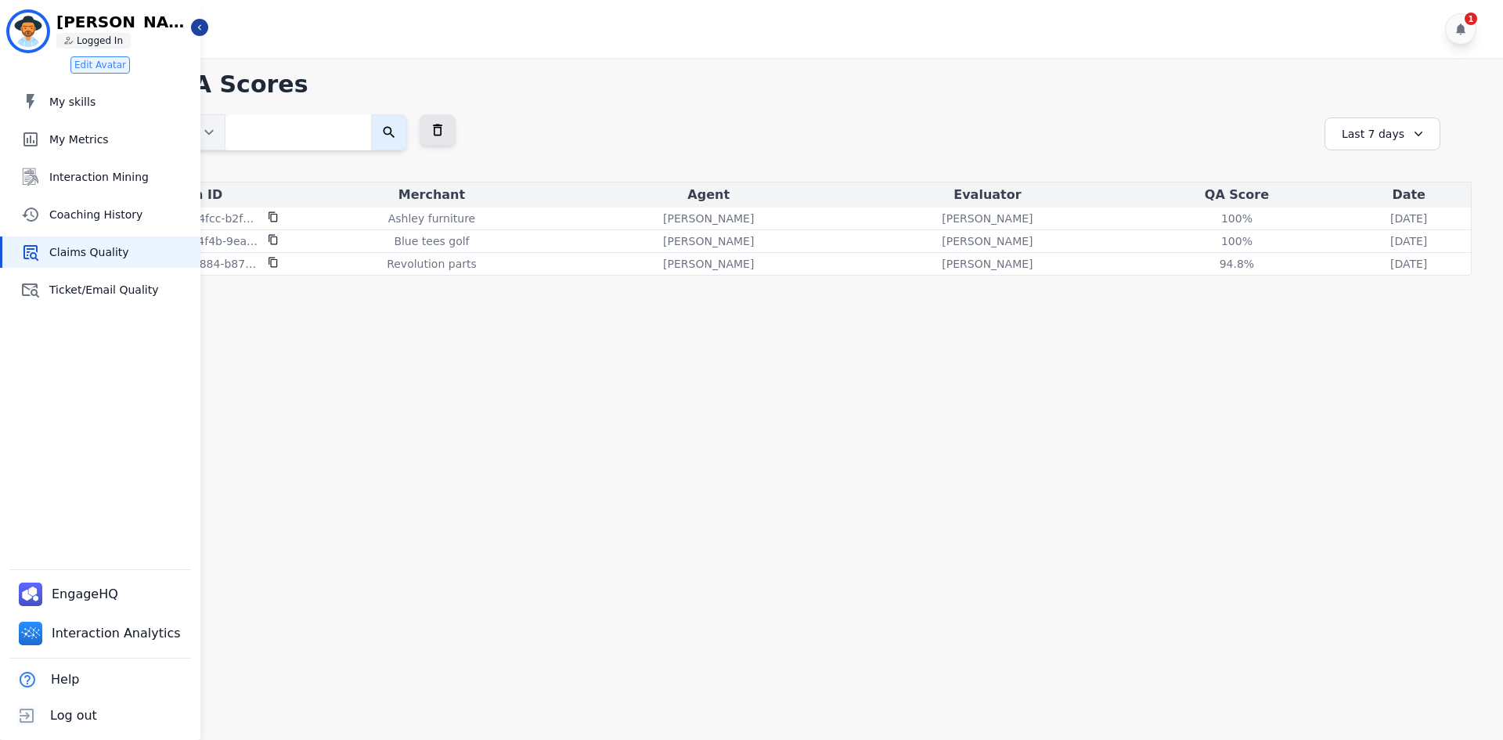
click at [208, 24] on div "1" at bounding box center [786, 29] width 1443 height 58
click at [1201, 217] on div "100 %" at bounding box center [1236, 219] width 70 height 16
click at [202, 30] on icon "Sidebar" at bounding box center [199, 27] width 11 height 11
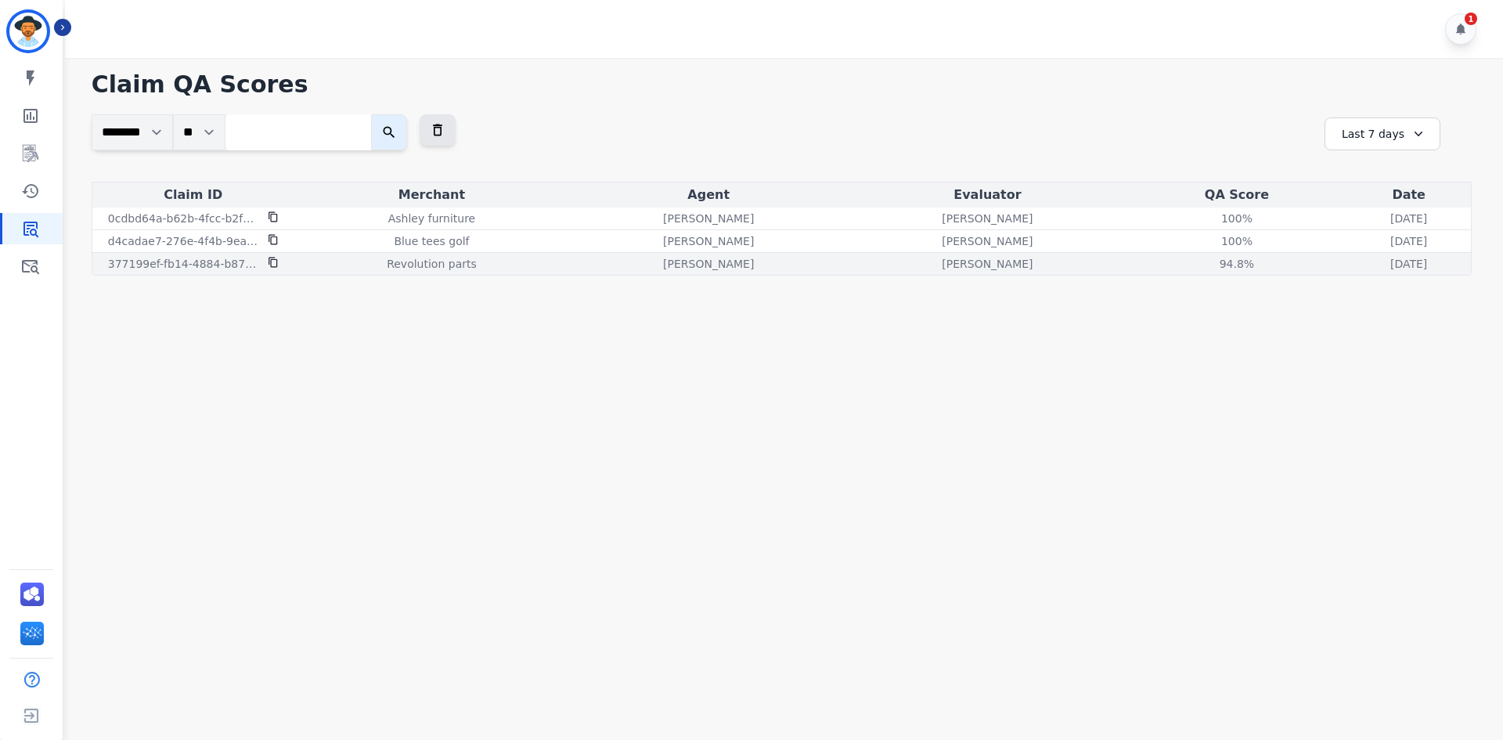
click at [1201, 264] on div "94.8 %" at bounding box center [1236, 264] width 70 height 16
click at [1201, 238] on div "100 %" at bounding box center [1236, 241] width 70 height 16
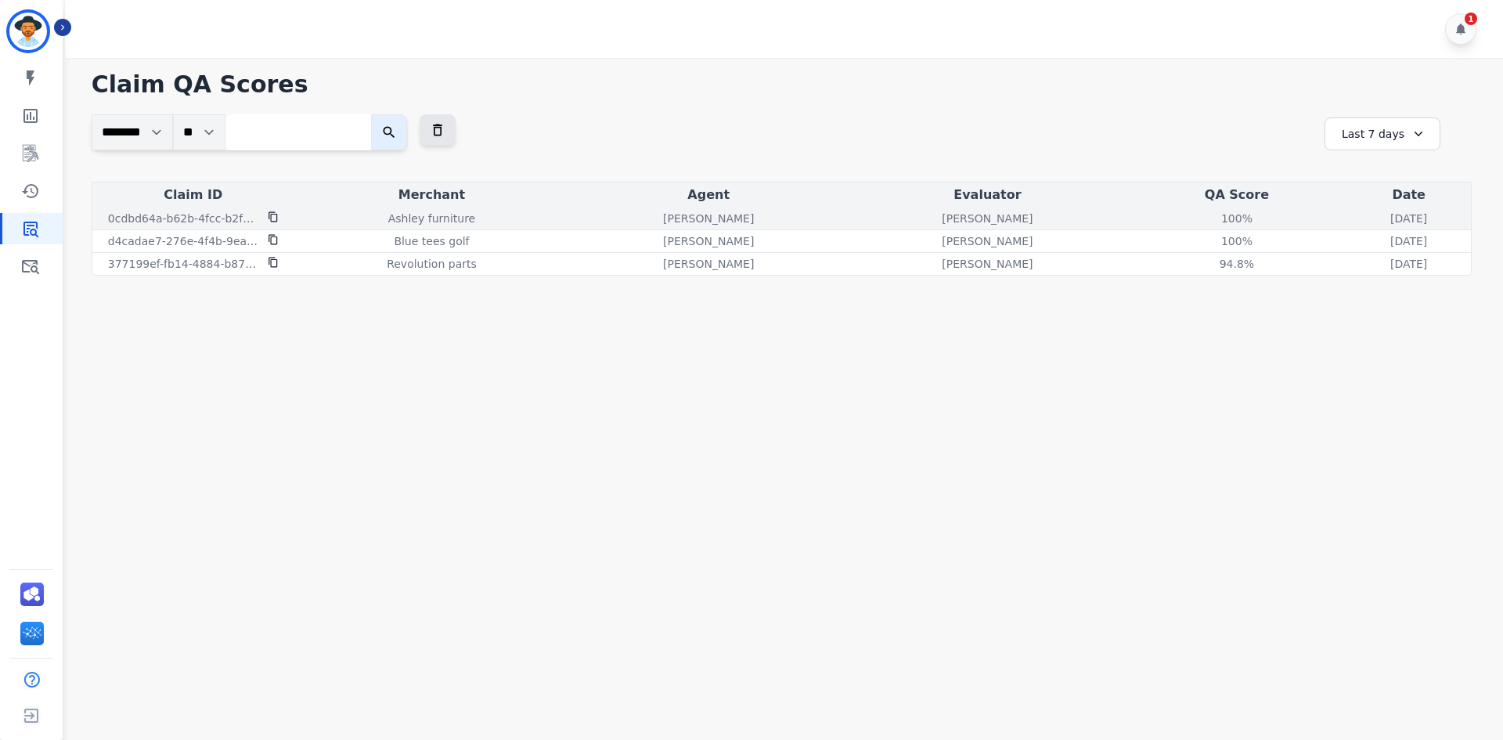
click at [1201, 218] on div "100 %" at bounding box center [1236, 219] width 70 height 16
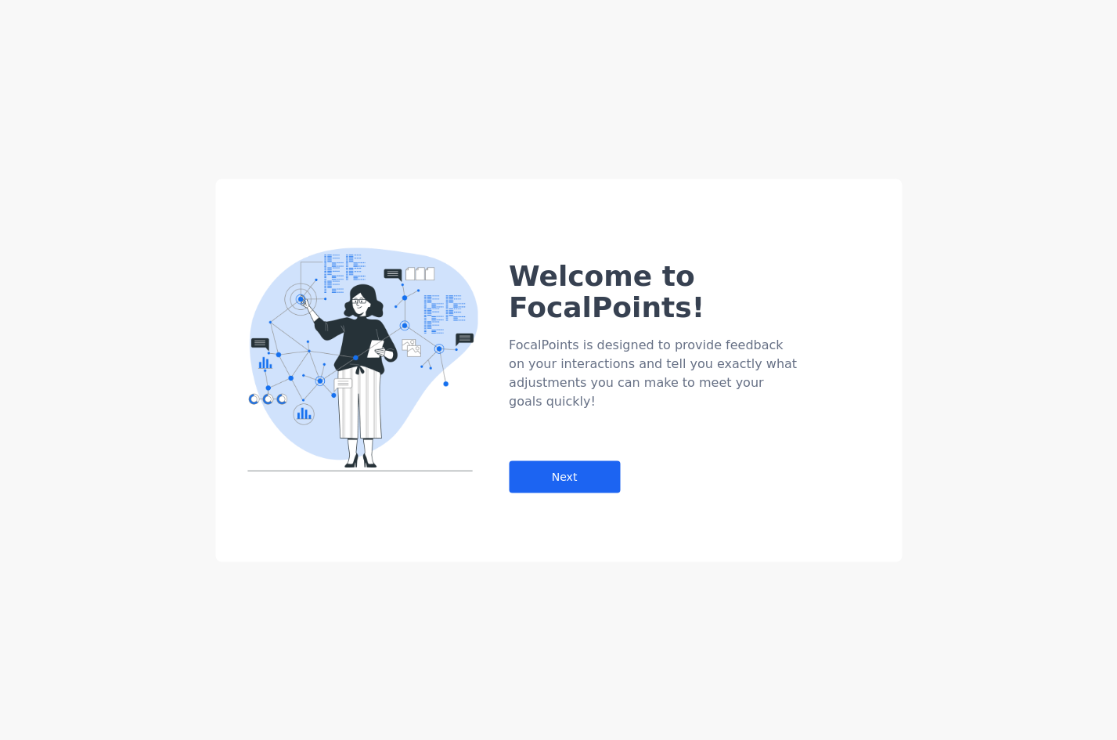
click at [788, 268] on div "Welcome to FocalPoints!" at bounding box center [691, 291] width 365 height 63
click at [616, 460] on div "Next" at bounding box center [564, 476] width 111 height 32
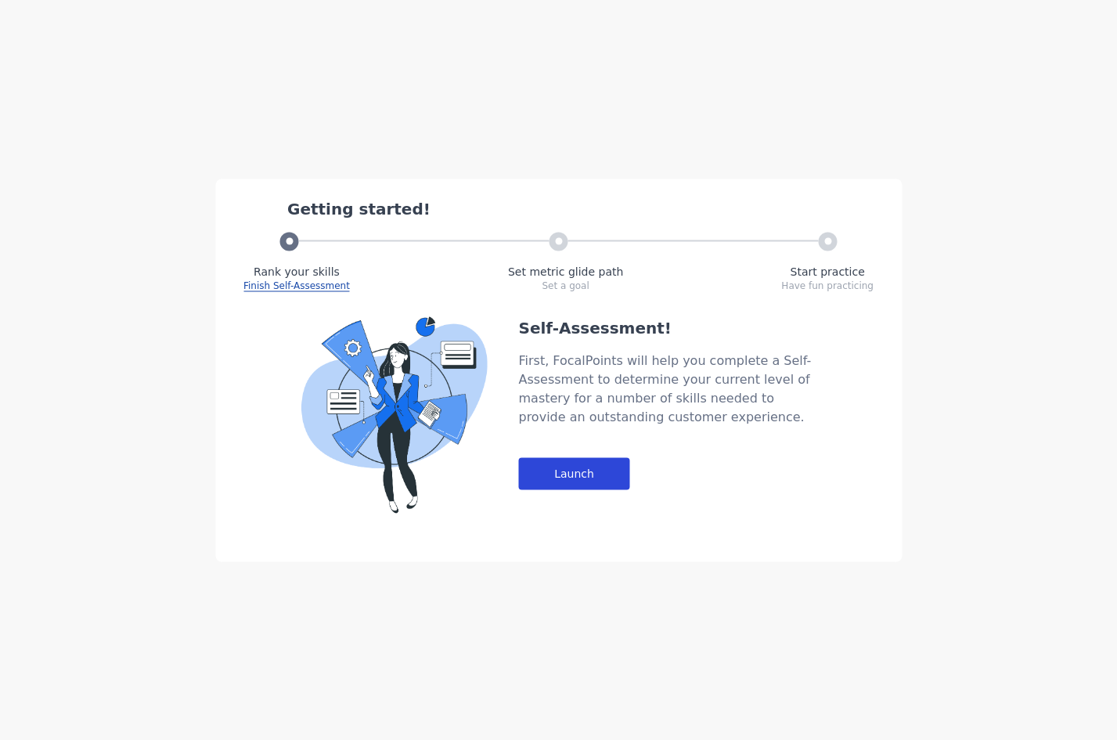
click at [601, 467] on div "Launch" at bounding box center [573, 473] width 111 height 32
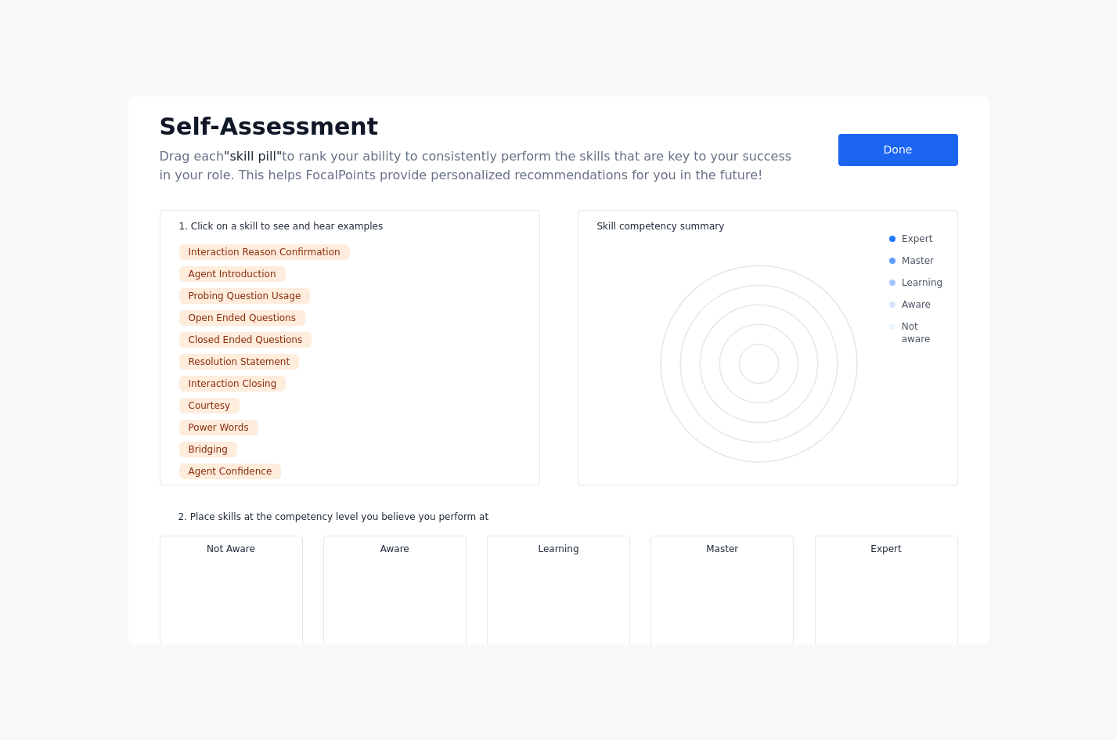
click at [887, 146] on div "Done" at bounding box center [898, 150] width 120 height 32
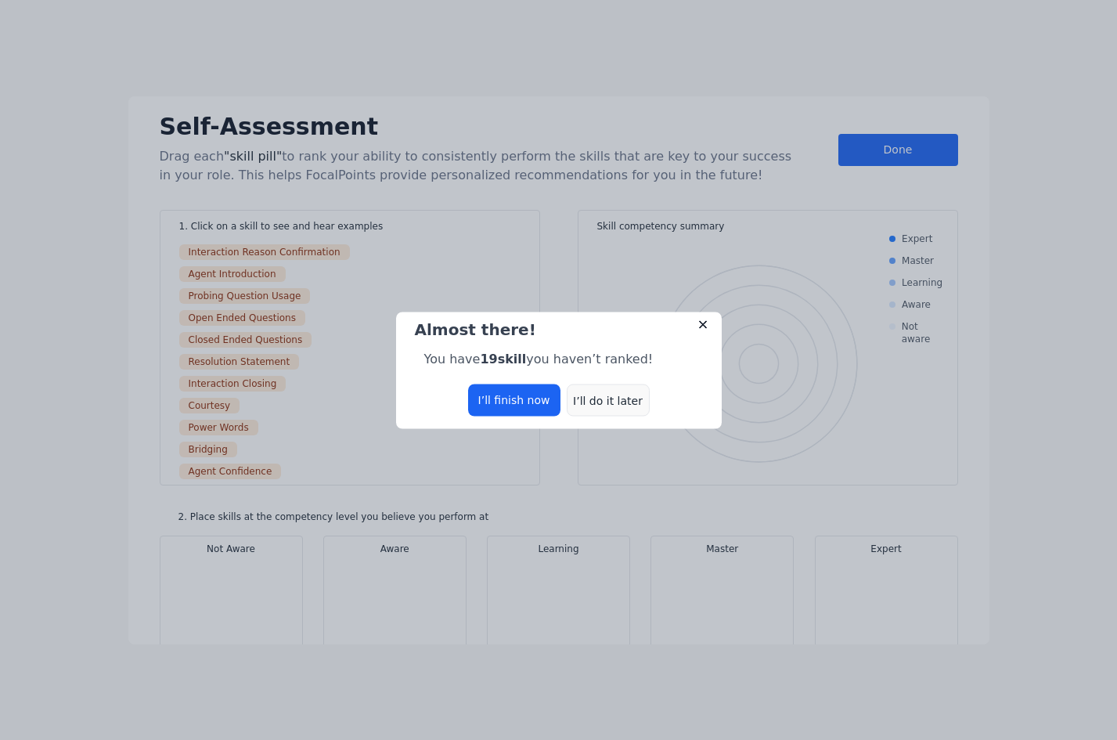
click at [625, 398] on div "I’ll do it later" at bounding box center [608, 400] width 83 height 32
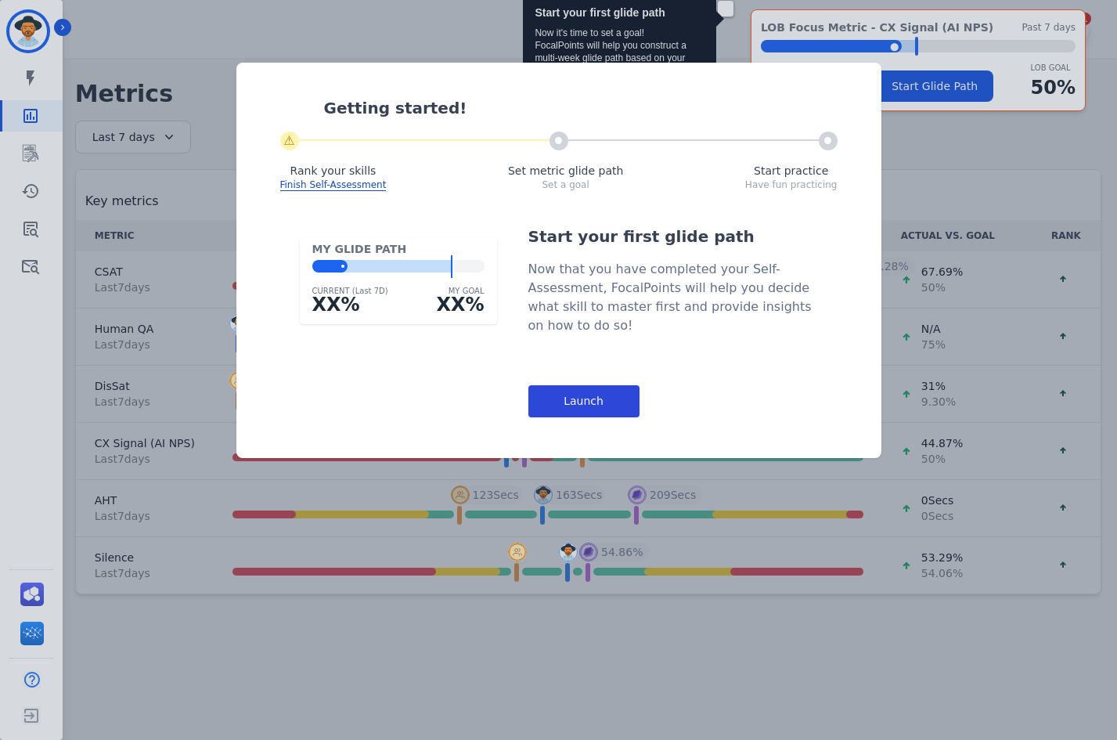
click at [601, 405] on div "Launch" at bounding box center [583, 401] width 111 height 32
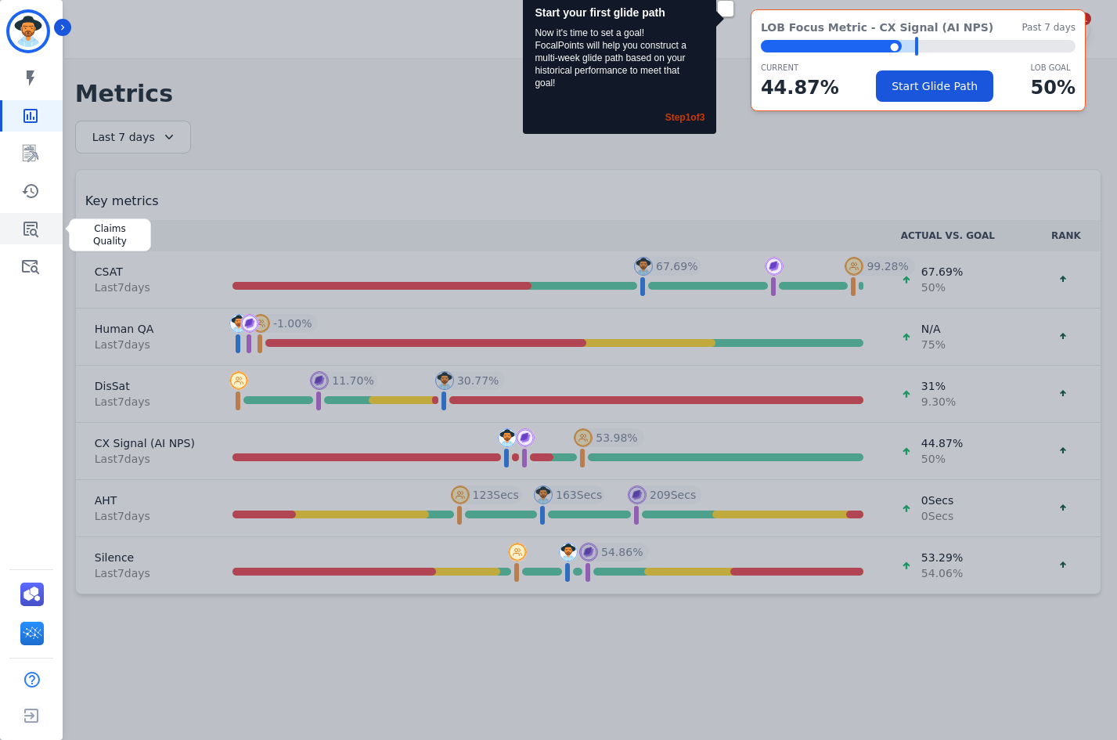
click at [34, 229] on icon "Sidebar" at bounding box center [30, 228] width 19 height 19
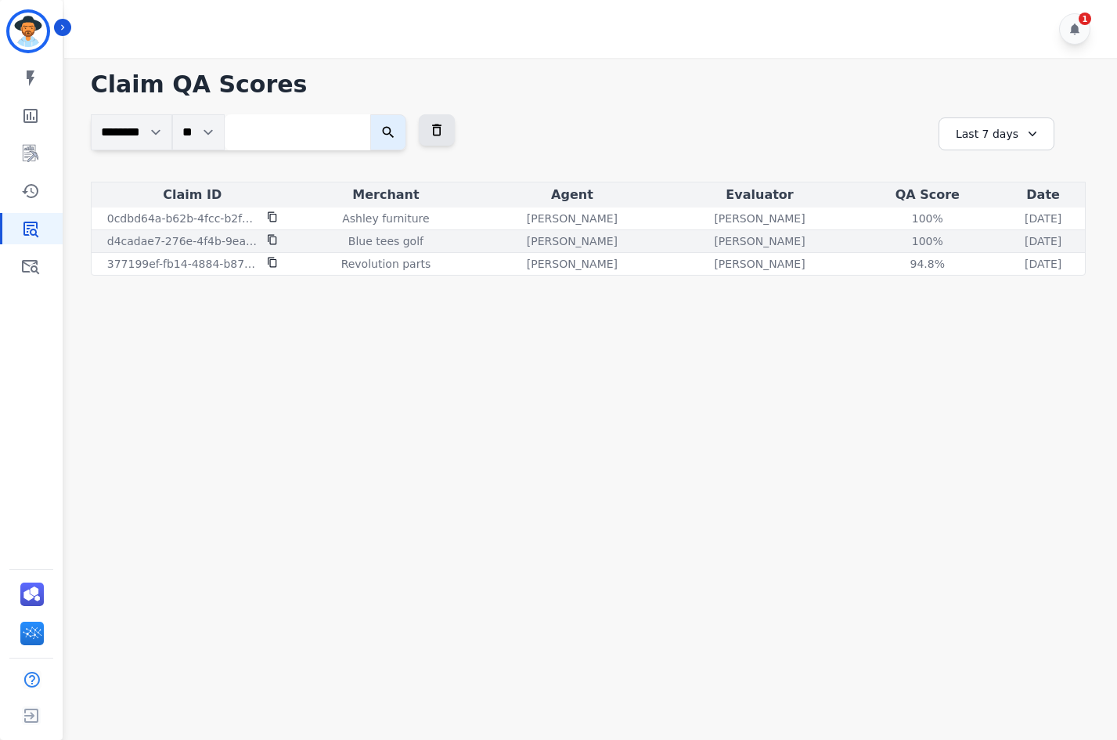
click at [892, 239] on div "100 %" at bounding box center [927, 241] width 70 height 16
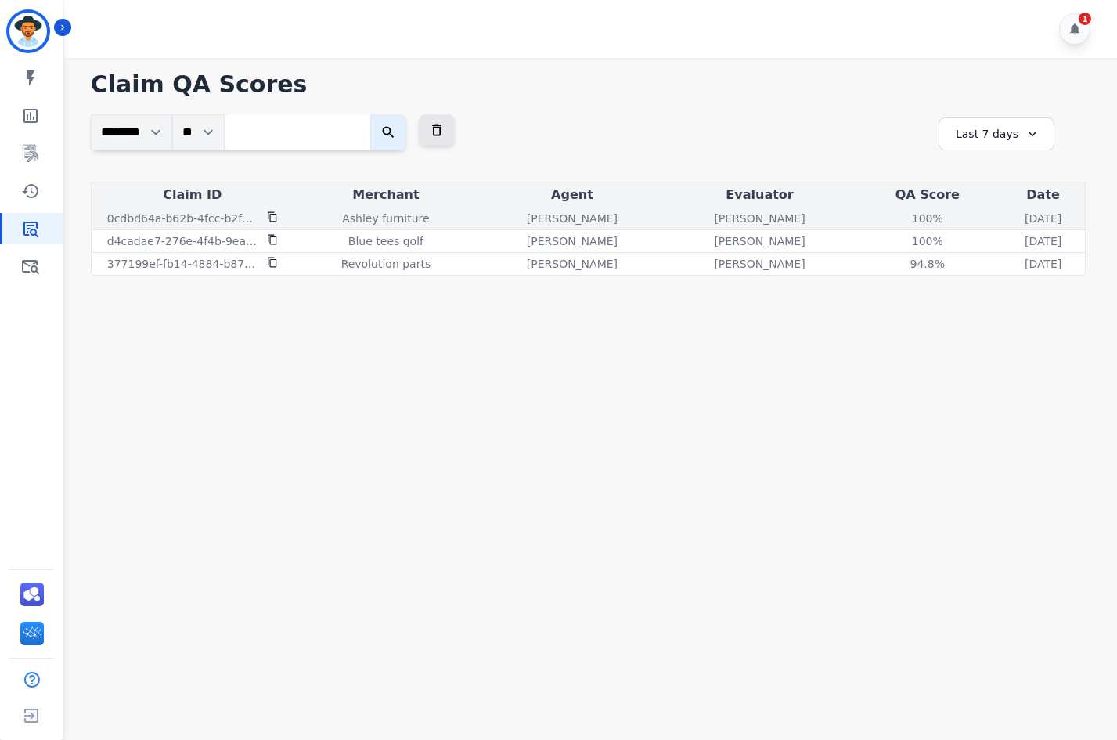
click at [892, 218] on div "100 %" at bounding box center [927, 219] width 70 height 16
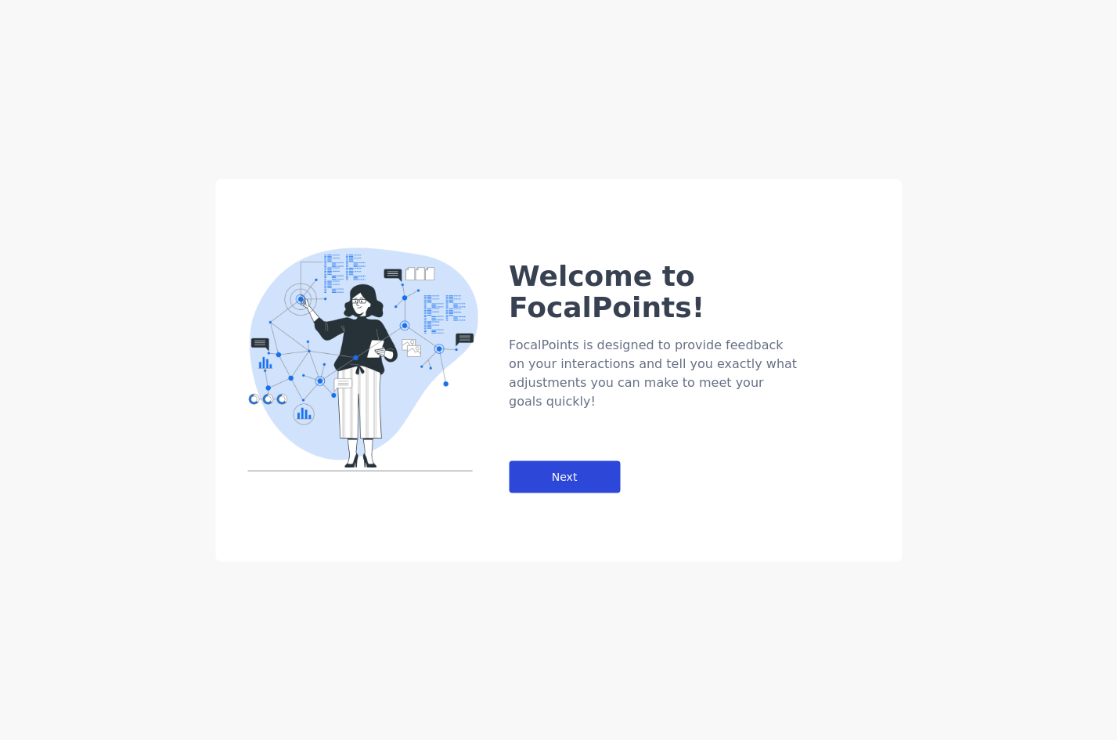
click at [586, 460] on div "Next" at bounding box center [564, 476] width 111 height 32
click at [557, 460] on div "Next" at bounding box center [564, 476] width 111 height 32
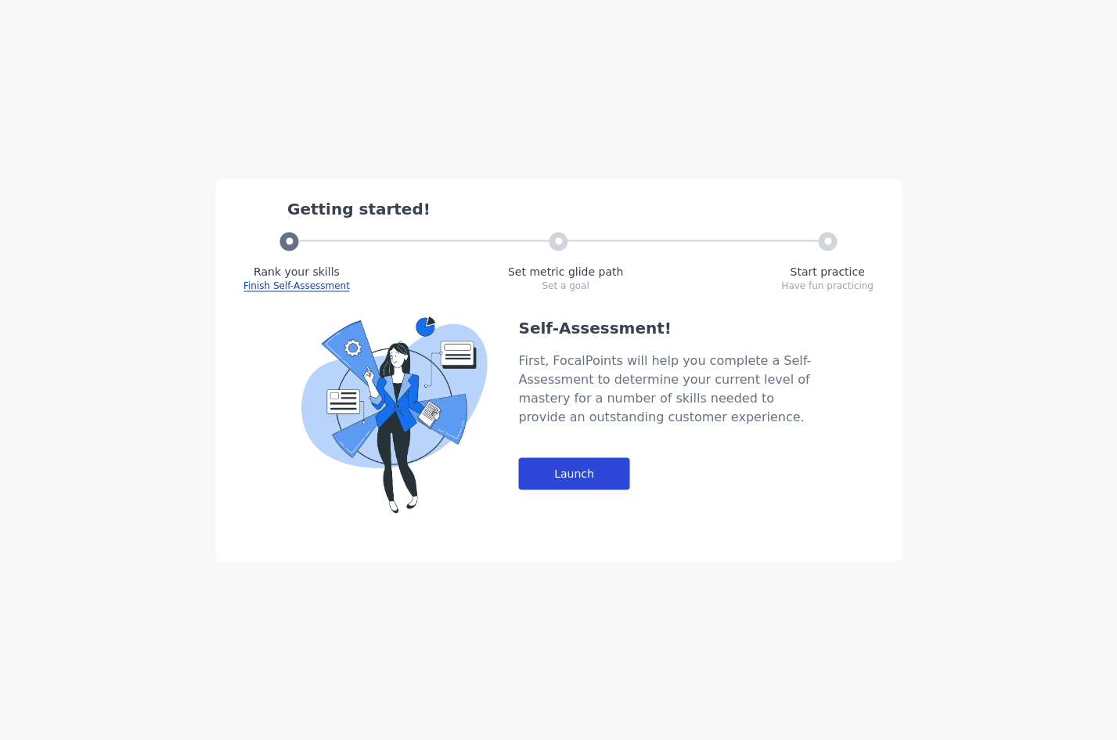
click at [612, 471] on div "Launch" at bounding box center [573, 473] width 111 height 32
